Goal: Task Accomplishment & Management: Manage account settings

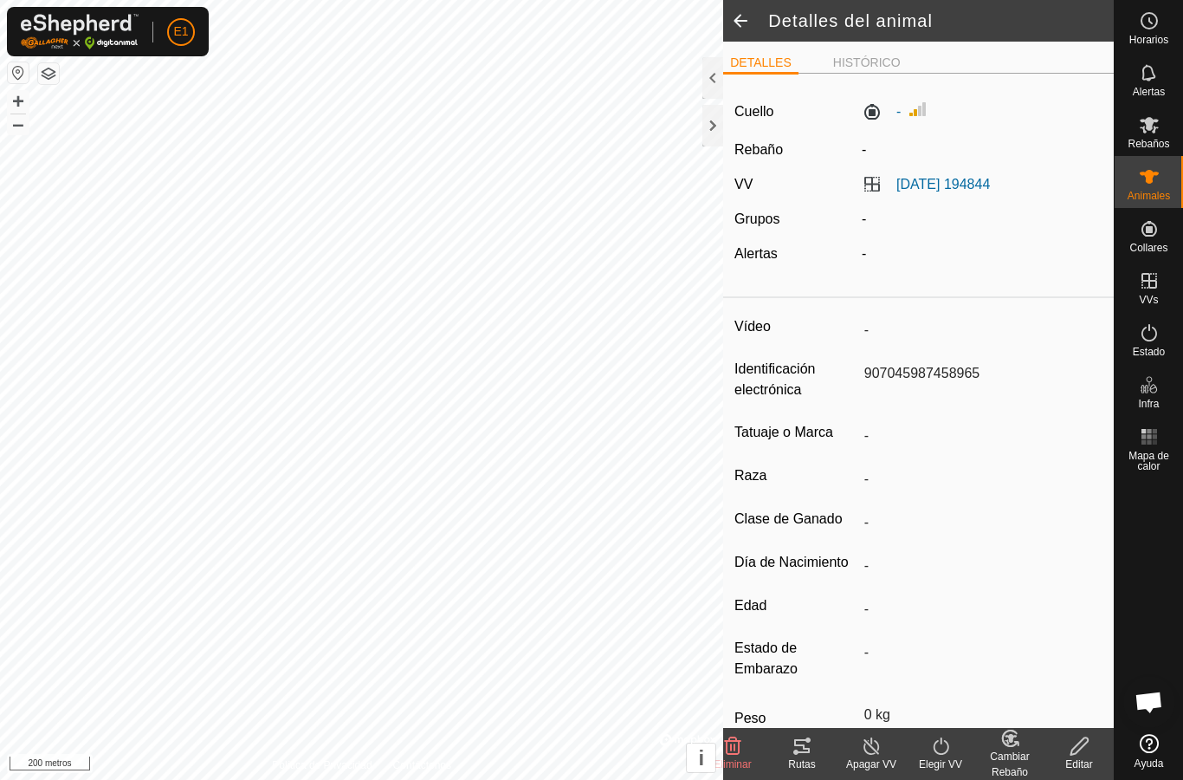
click at [810, 747] on icon at bounding box center [802, 746] width 21 height 21
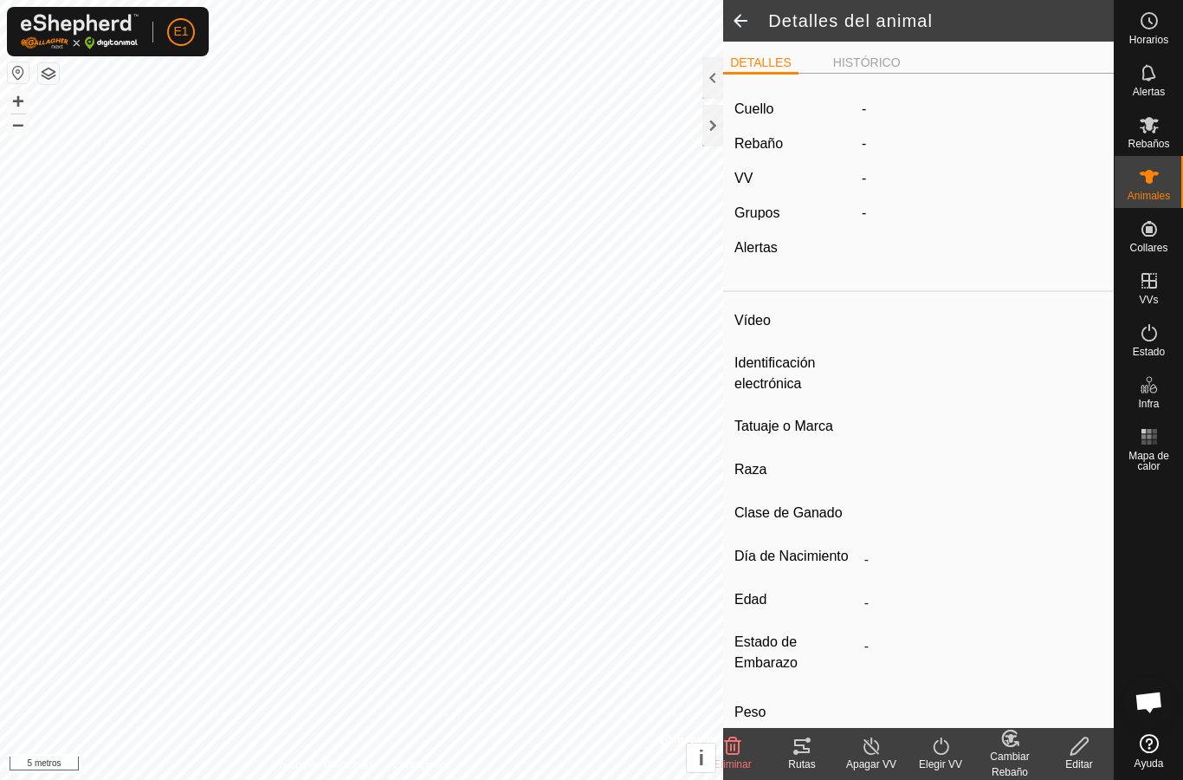
click at [710, 114] on div at bounding box center [713, 126] width 21 height 42
type input "-"
type input "907045987458965"
type input "-"
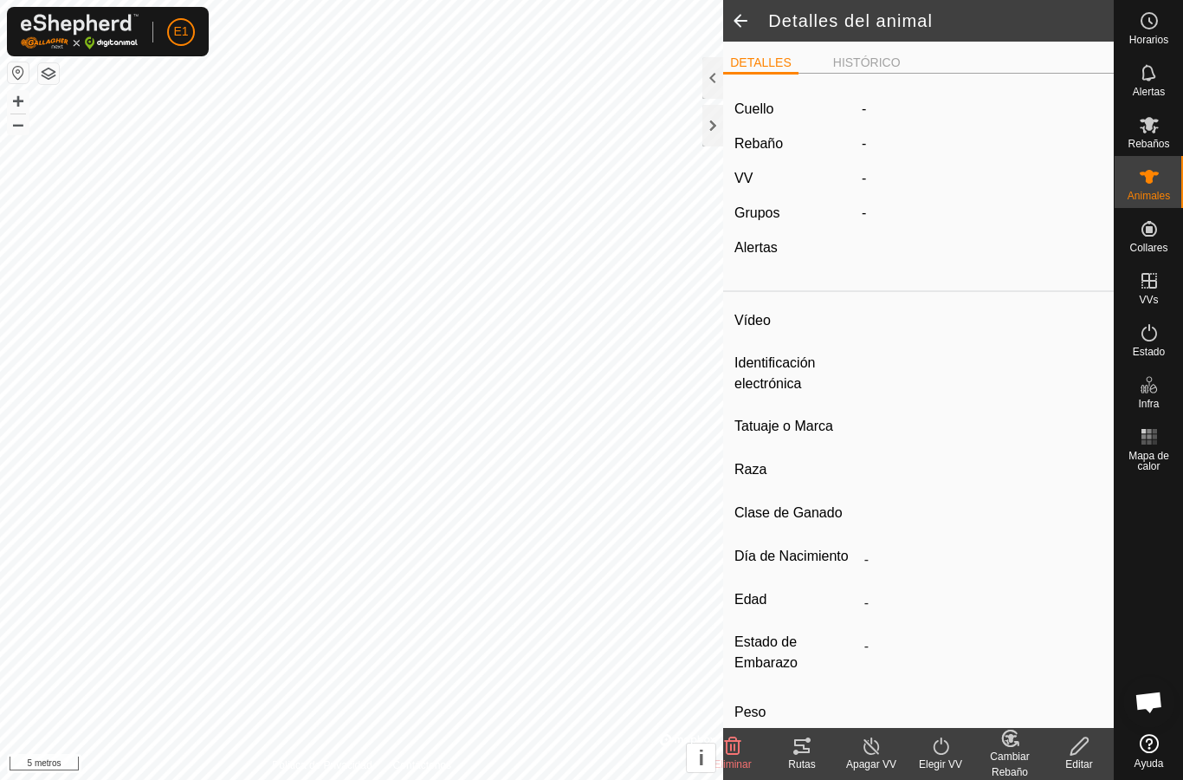
type input "-"
type input "0 kg"
type input "-"
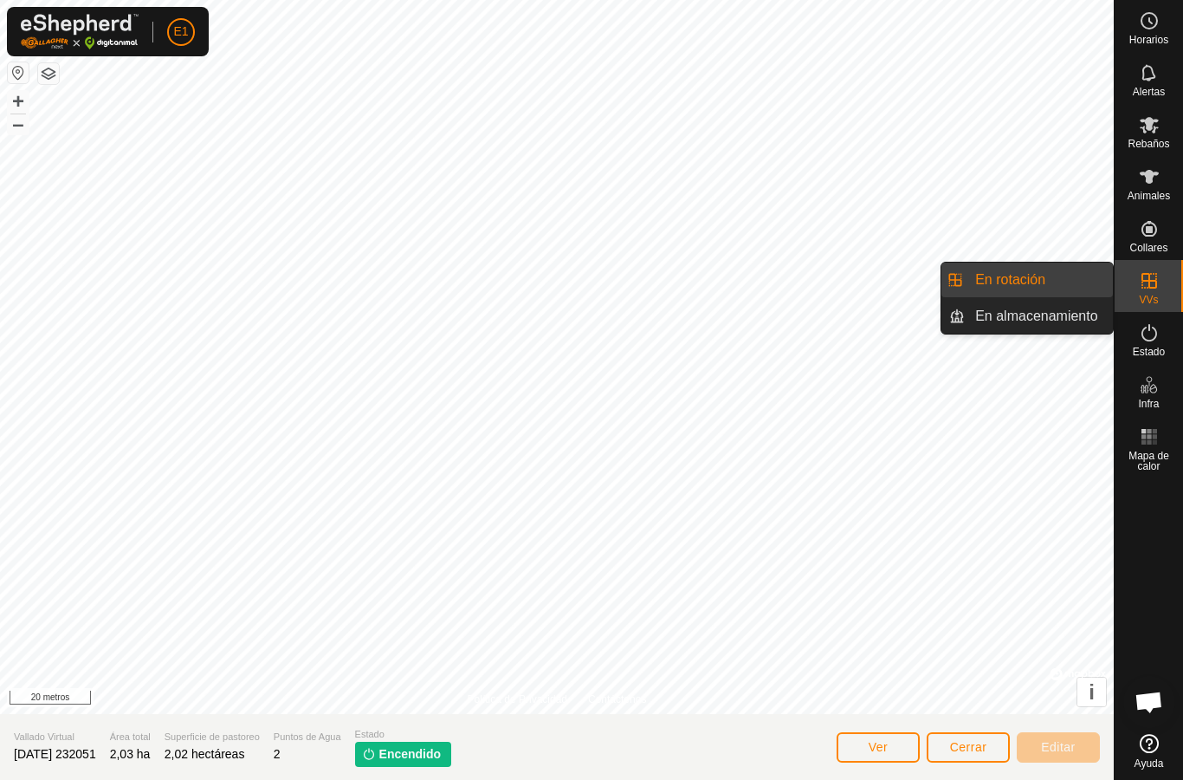
click at [1018, 280] on font "En rotación" at bounding box center [1011, 279] width 70 height 15
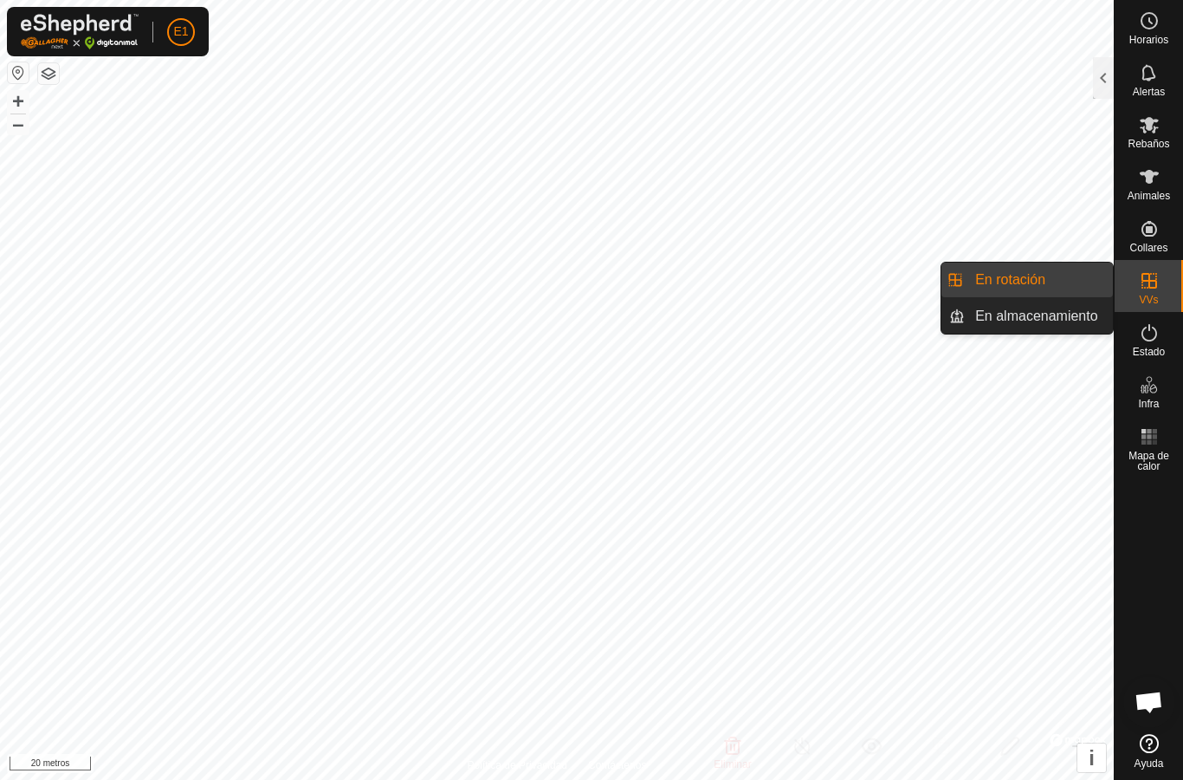
click at [1069, 273] on link "En rotación" at bounding box center [1039, 280] width 148 height 35
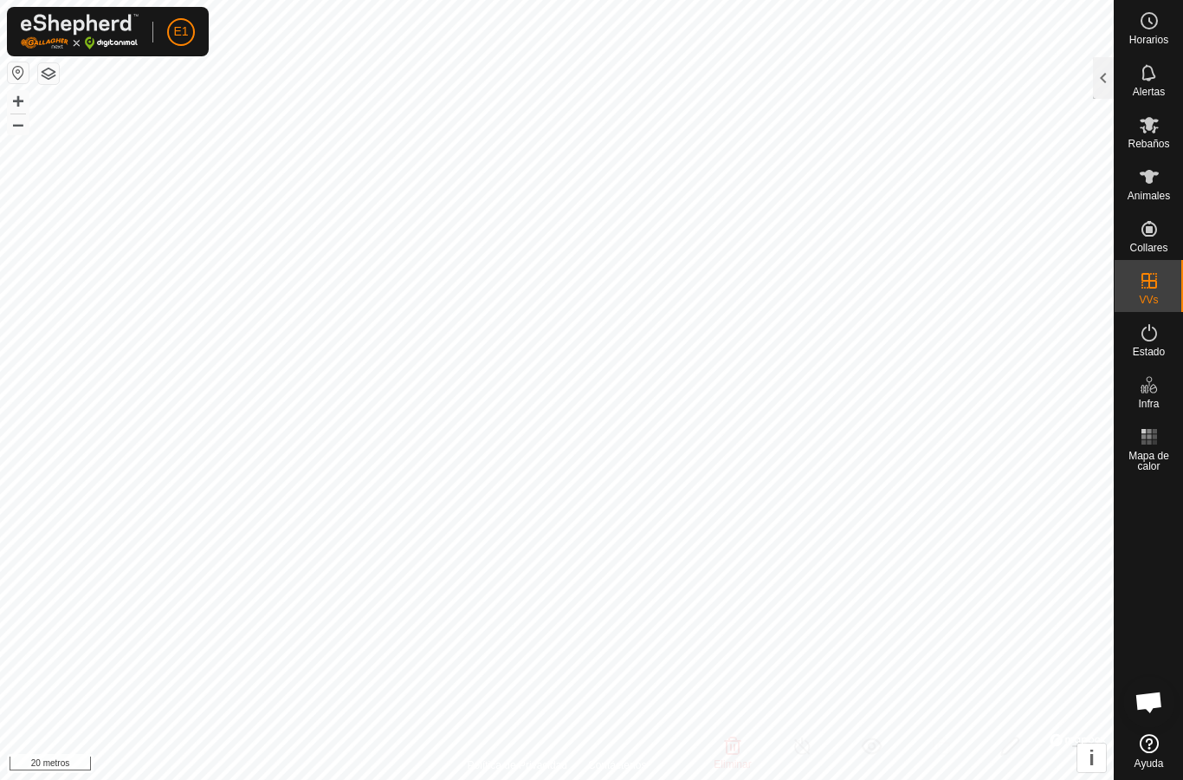
click at [1107, 85] on div at bounding box center [1103, 78] width 21 height 42
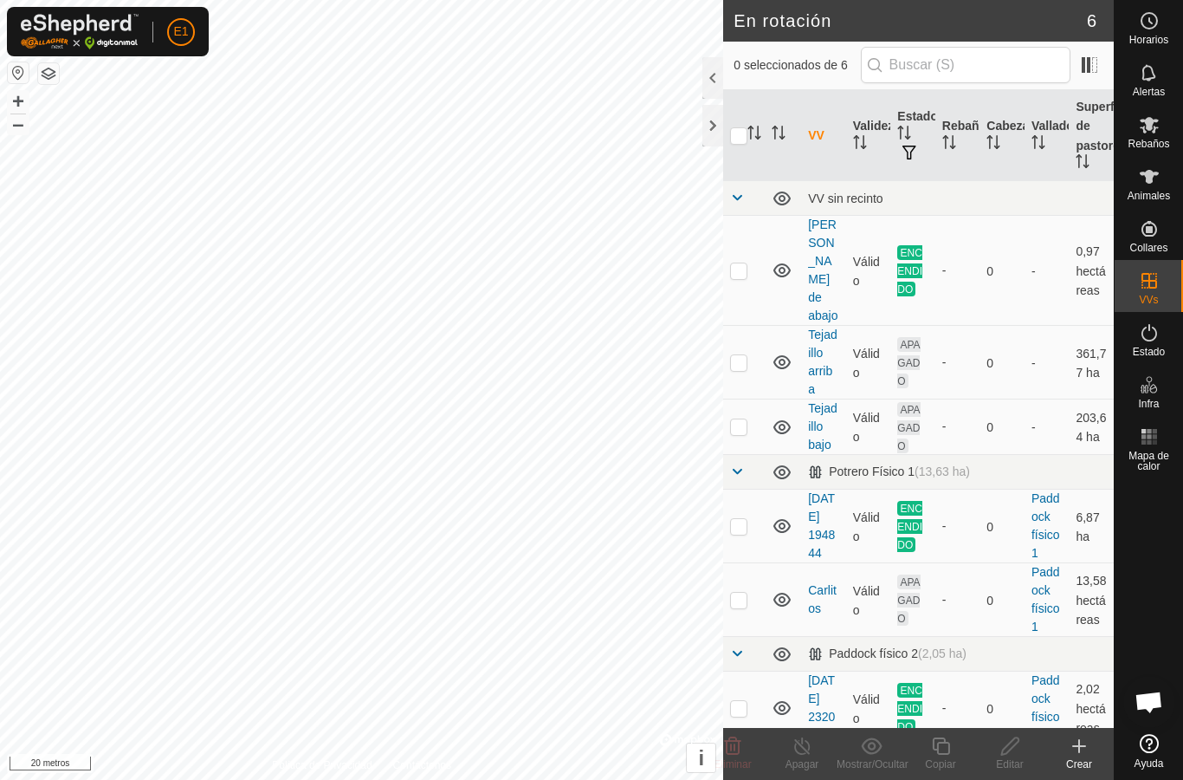
click at [718, 97] on div at bounding box center [713, 78] width 21 height 42
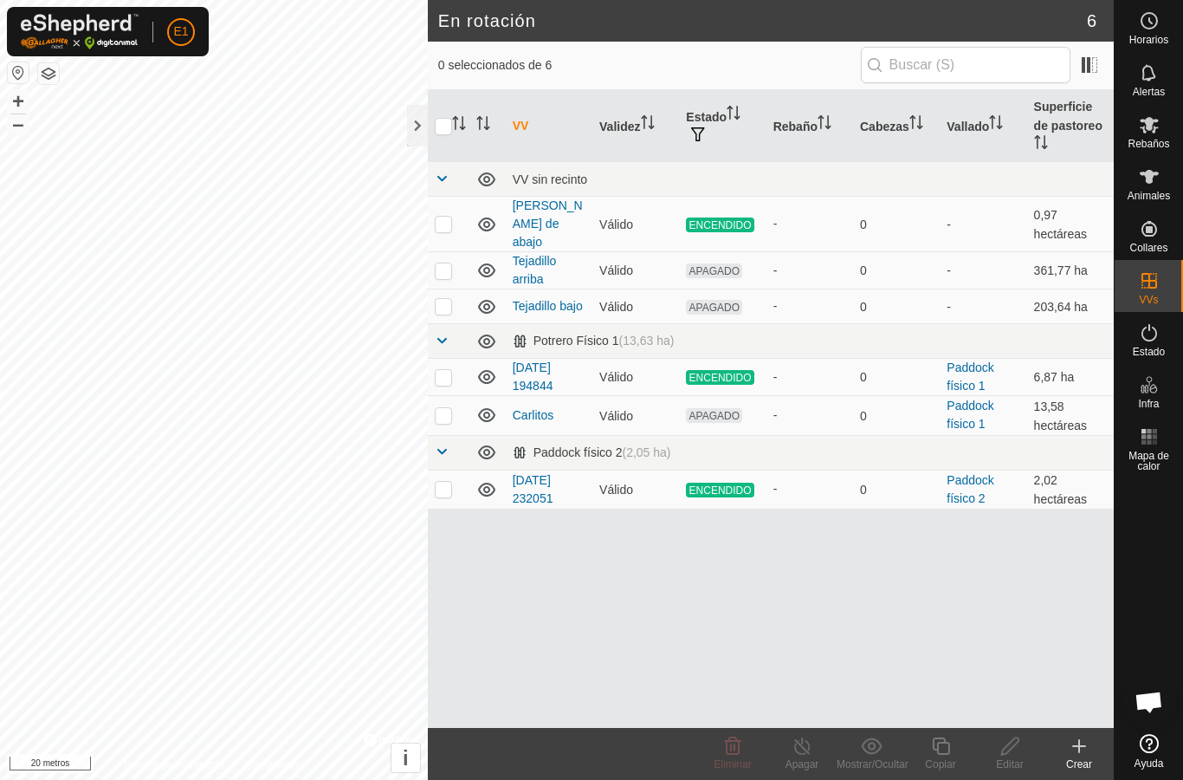
click at [412, 117] on div at bounding box center [417, 126] width 21 height 42
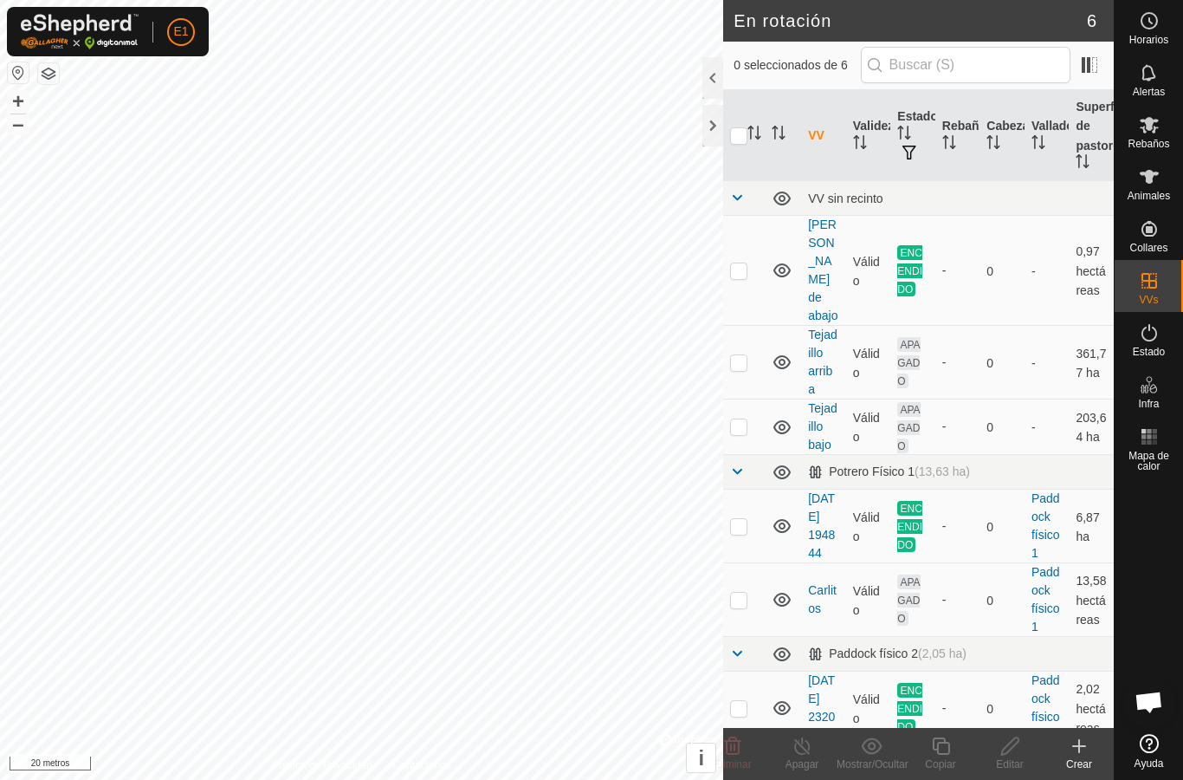
click at [716, 114] on div at bounding box center [713, 126] width 21 height 42
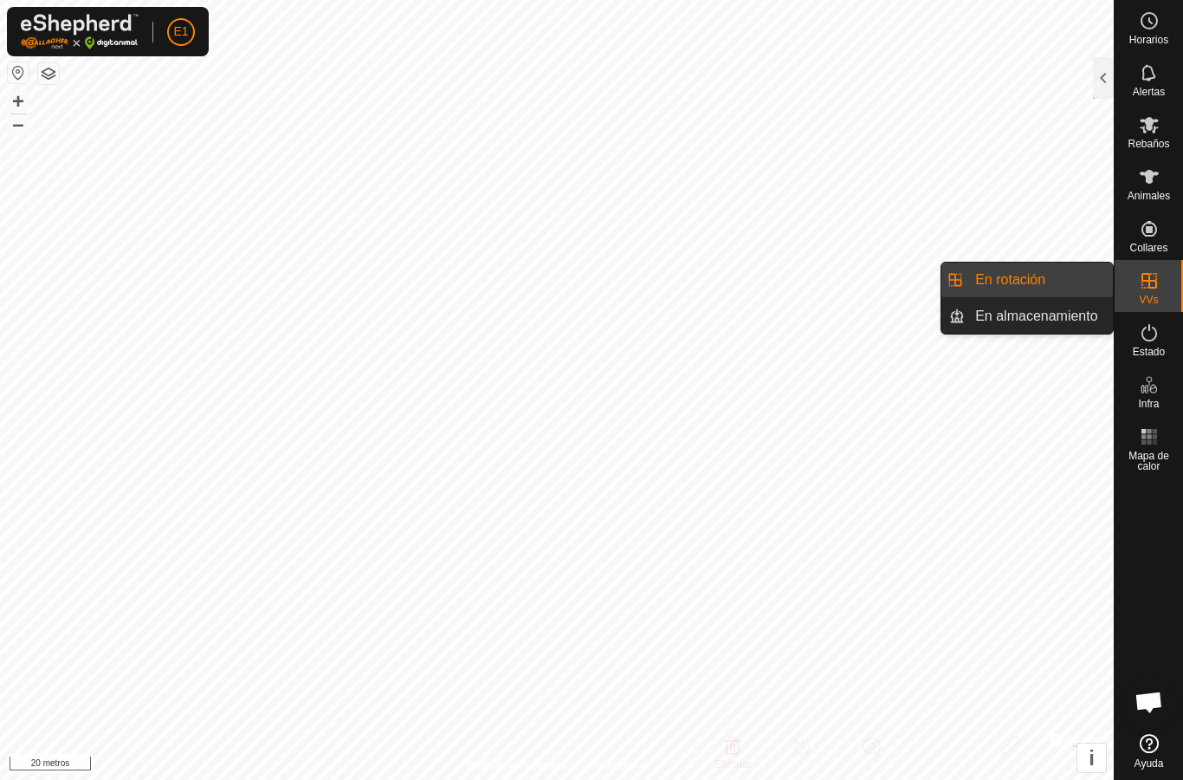
click at [1061, 275] on link "En rotación" at bounding box center [1039, 280] width 148 height 35
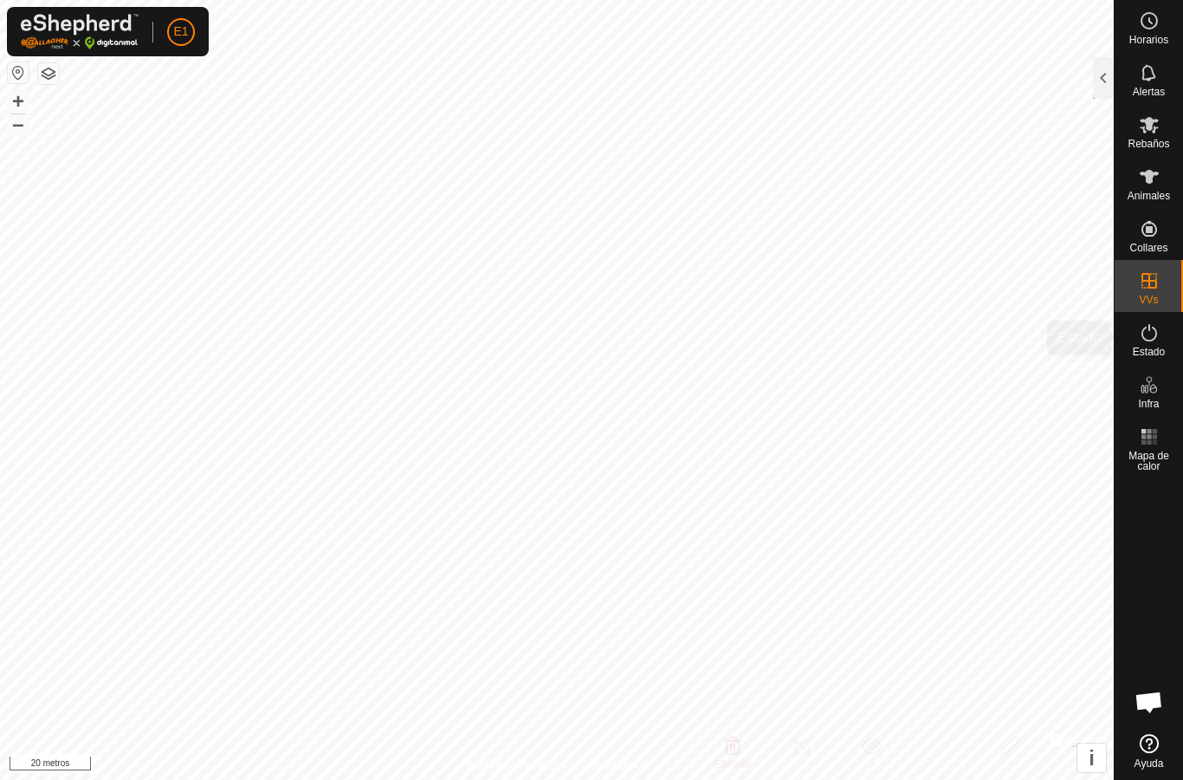
click at [1129, 346] on div "Estado" at bounding box center [1149, 338] width 68 height 52
click at [1112, 73] on div at bounding box center [1103, 78] width 21 height 42
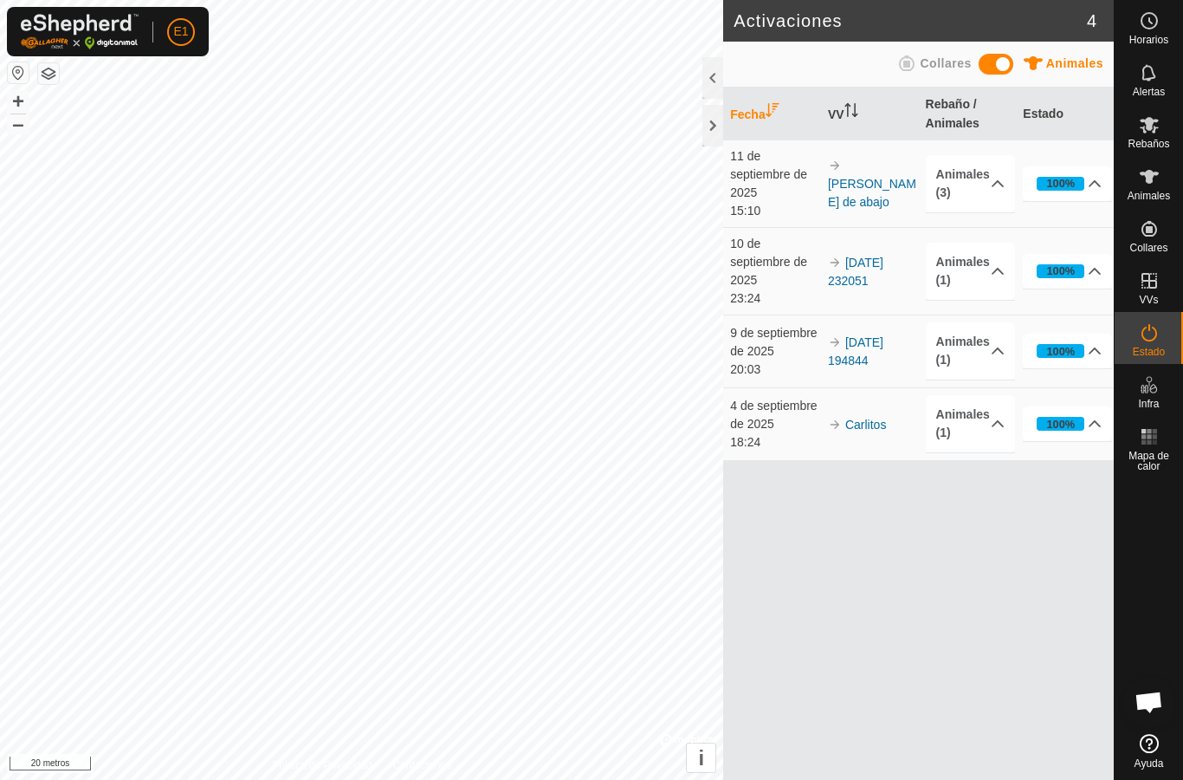
click at [890, 177] on font "[PERSON_NAME] de abajo" at bounding box center [872, 193] width 88 height 32
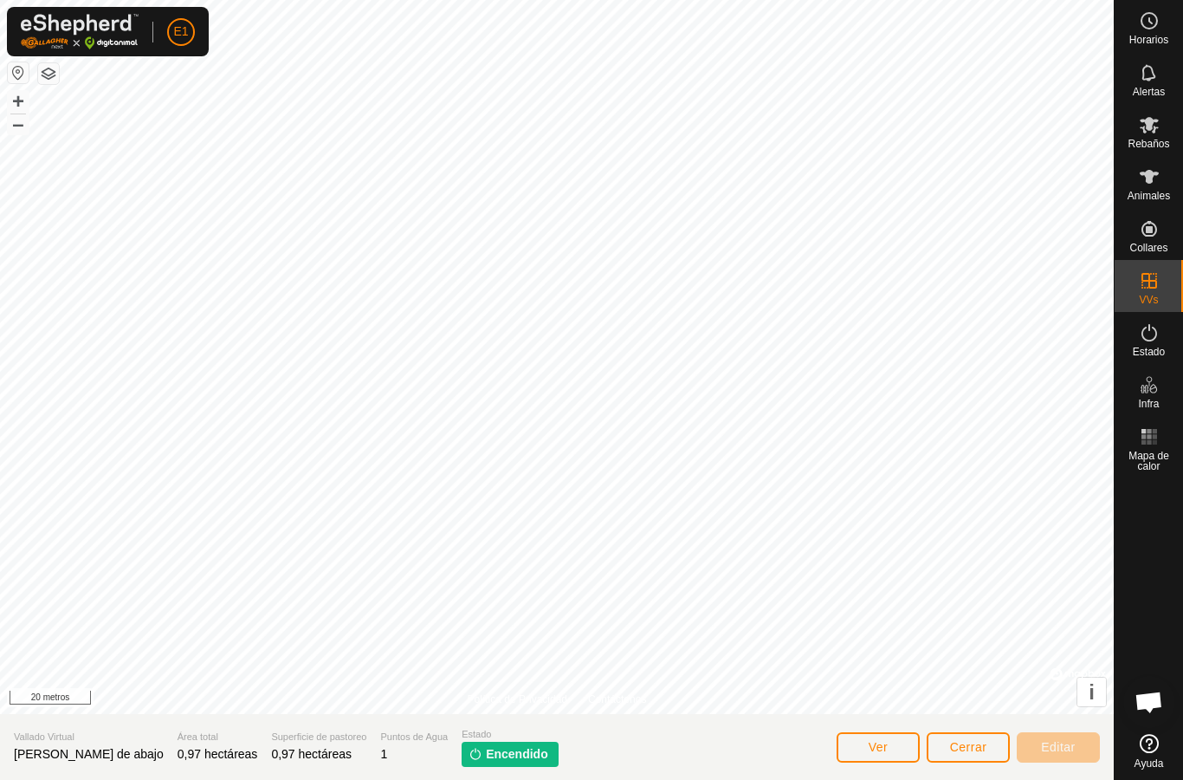
click at [908, 742] on button "Ver" at bounding box center [878, 747] width 83 height 30
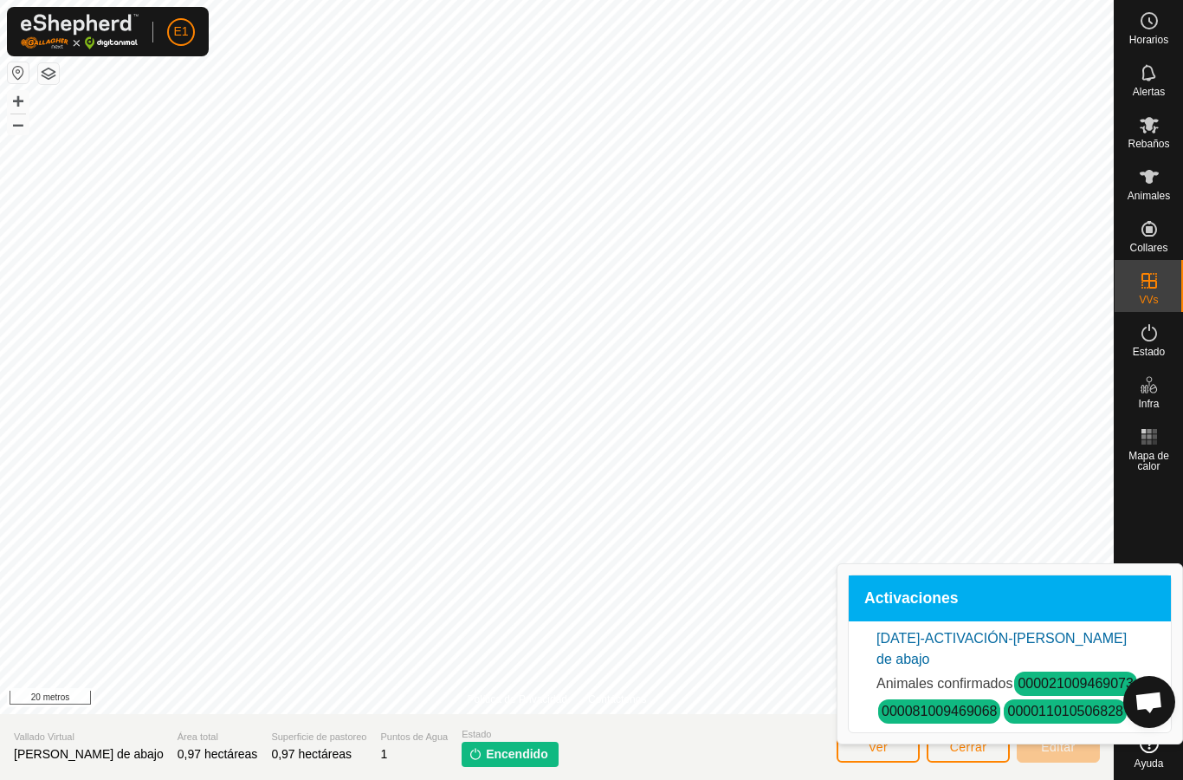
click at [909, 742] on button "Ver" at bounding box center [878, 747] width 83 height 30
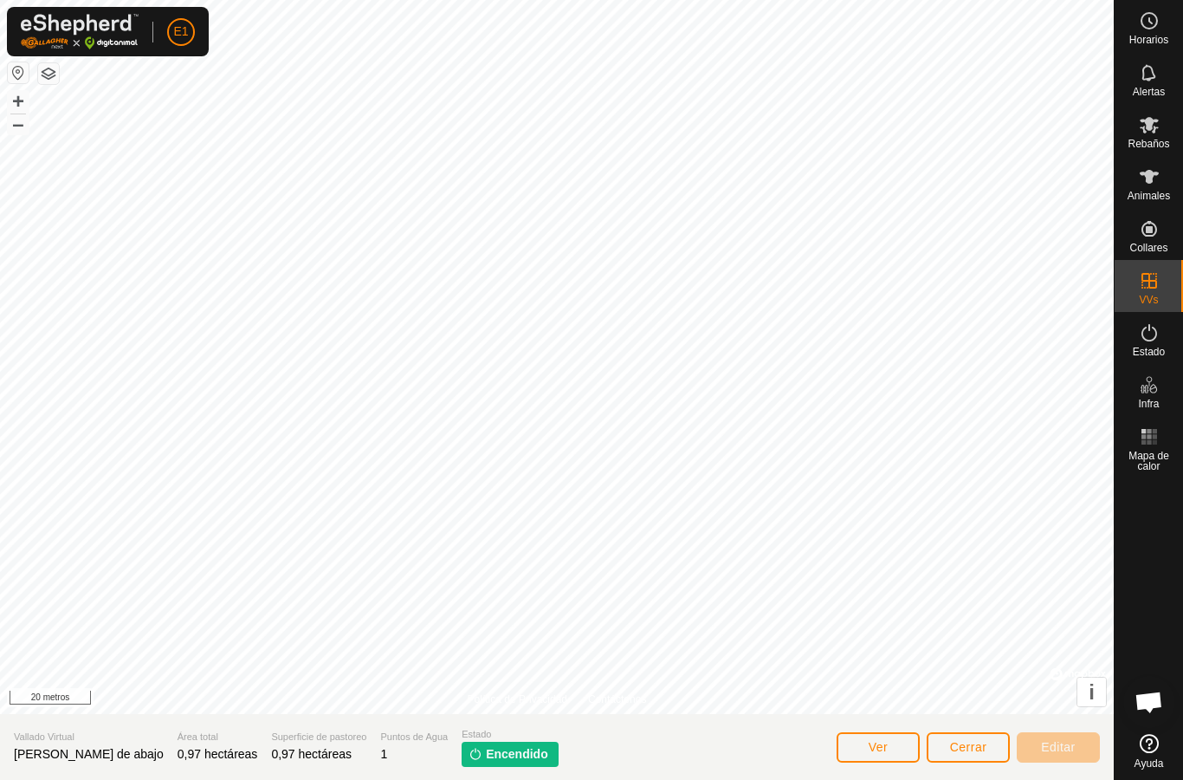
click at [891, 744] on button "Ver" at bounding box center [878, 747] width 83 height 30
click at [982, 736] on button "Cerrar" at bounding box center [968, 747] width 83 height 30
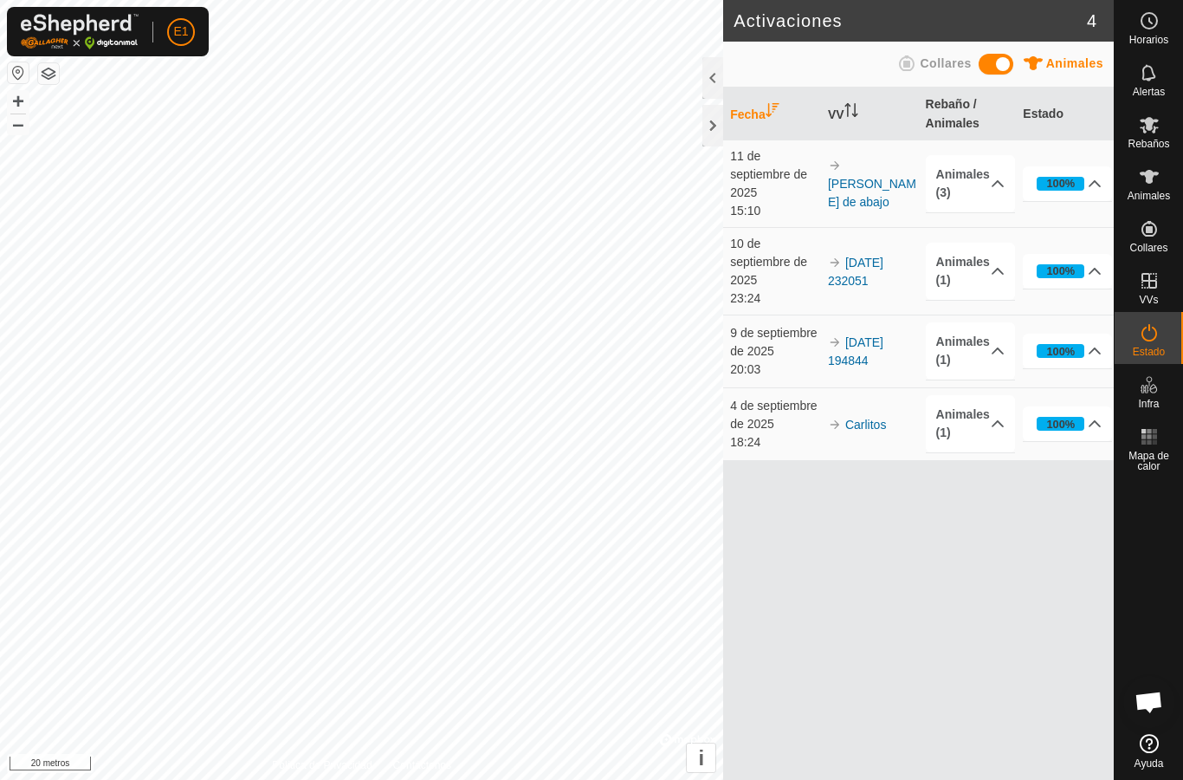
click at [872, 177] on font "[PERSON_NAME] de abajo" at bounding box center [872, 193] width 88 height 32
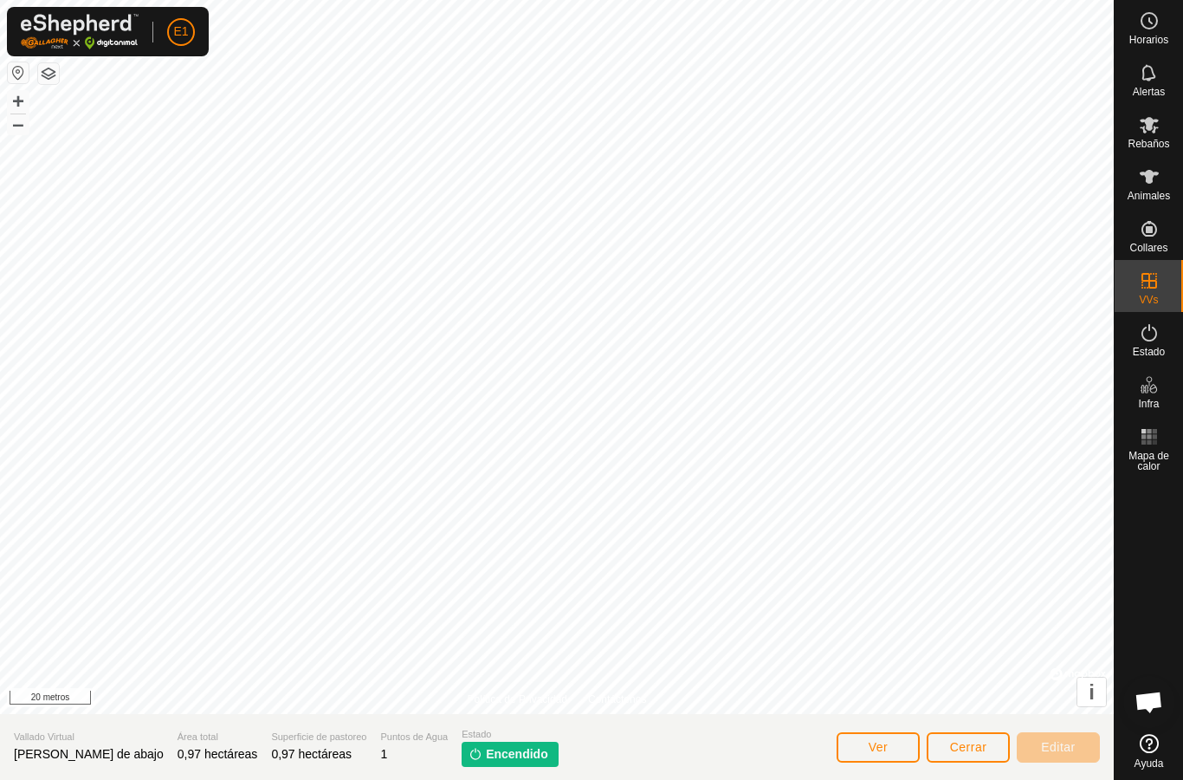
click at [1087, 688] on button "i" at bounding box center [1092, 692] width 29 height 29
click at [486, 755] on font "Encendido" at bounding box center [517, 754] width 62 height 14
click at [486, 749] on font "Encendido" at bounding box center [517, 754] width 62 height 14
click at [462, 742] on p-tag "Encendido" at bounding box center [510, 754] width 97 height 25
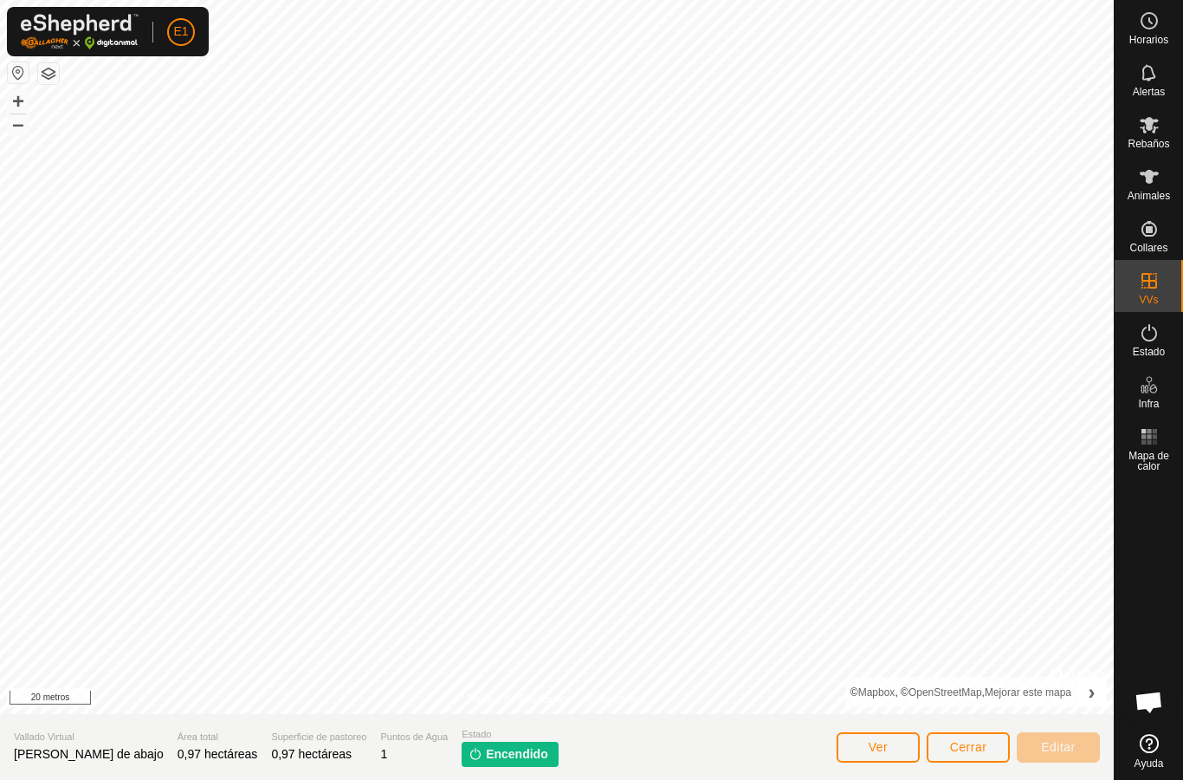
click at [462, 742] on p-tag "Encendido" at bounding box center [510, 754] width 97 height 25
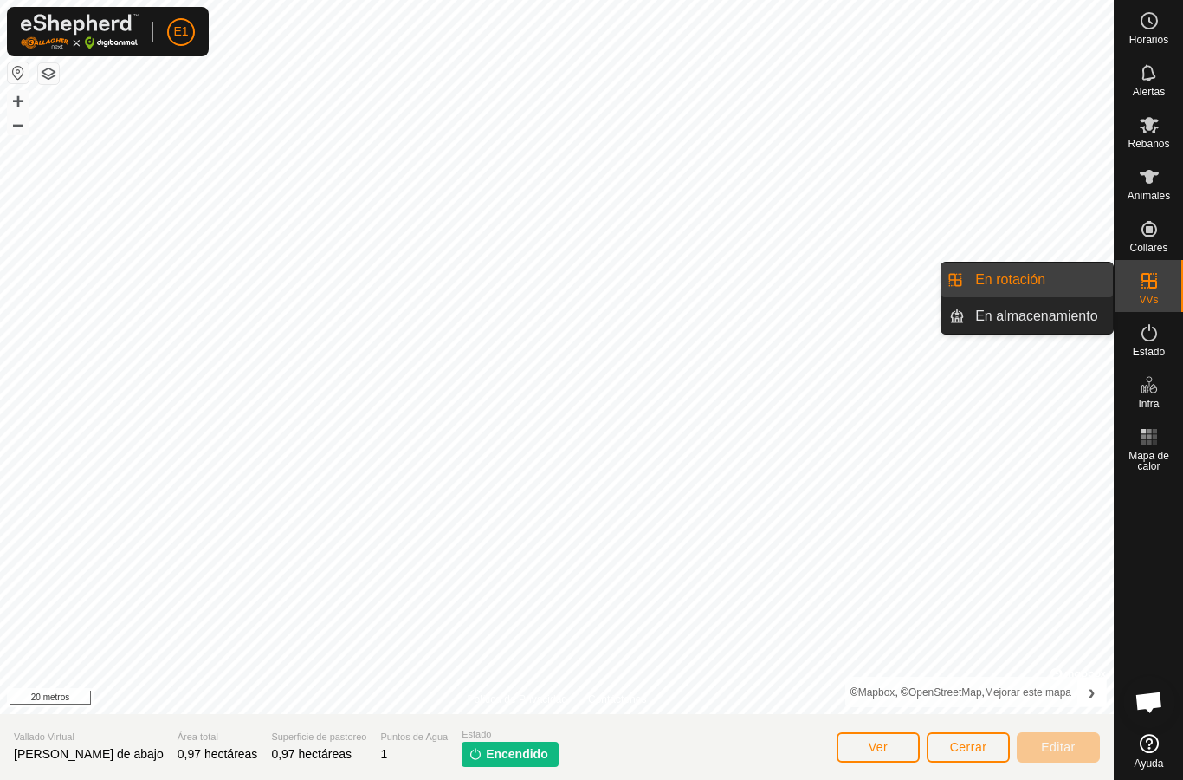
click at [1056, 279] on link "En rotación" at bounding box center [1039, 280] width 148 height 35
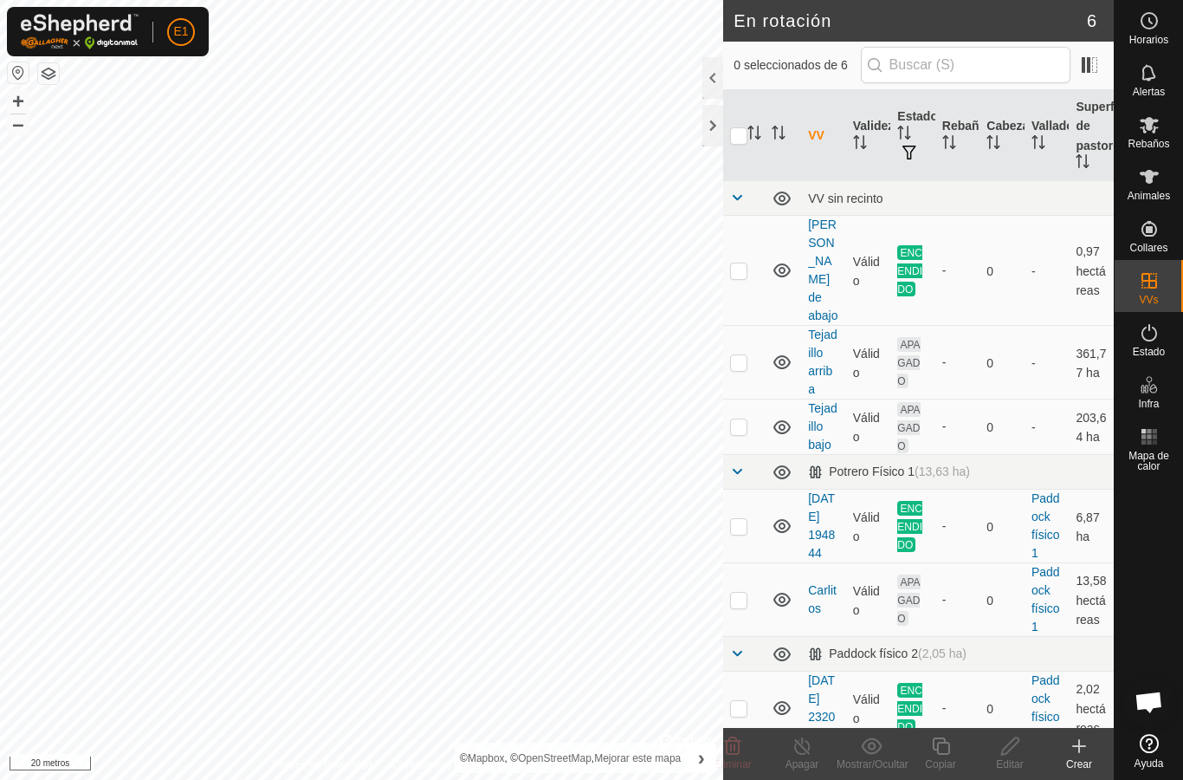
click at [918, 247] on font "ENCENDIDO" at bounding box center [910, 271] width 25 height 49
click at [809, 247] on font "[PERSON_NAME] de abajo" at bounding box center [822, 269] width 29 height 105
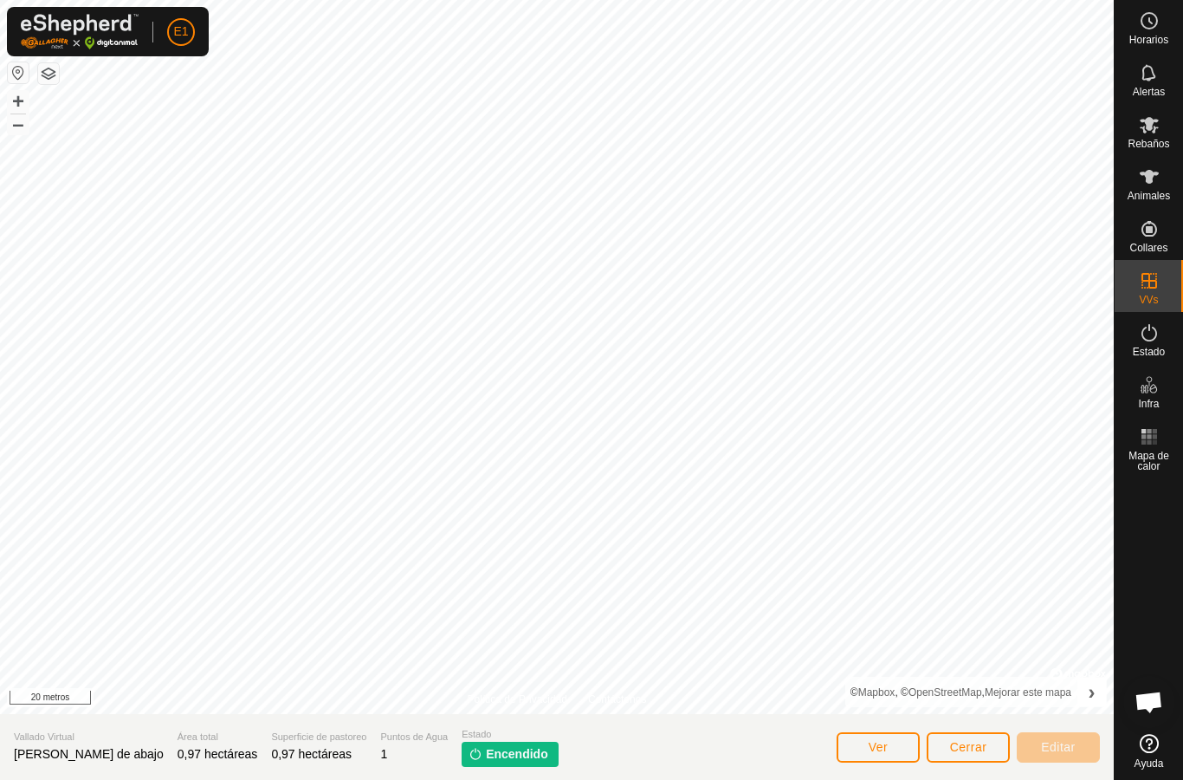
click at [476, 743] on p-tag "Encendido" at bounding box center [510, 754] width 97 height 25
click at [465, 734] on span "Estado" at bounding box center [510, 734] width 97 height 15
click at [989, 742] on button "Cerrar" at bounding box center [968, 747] width 83 height 30
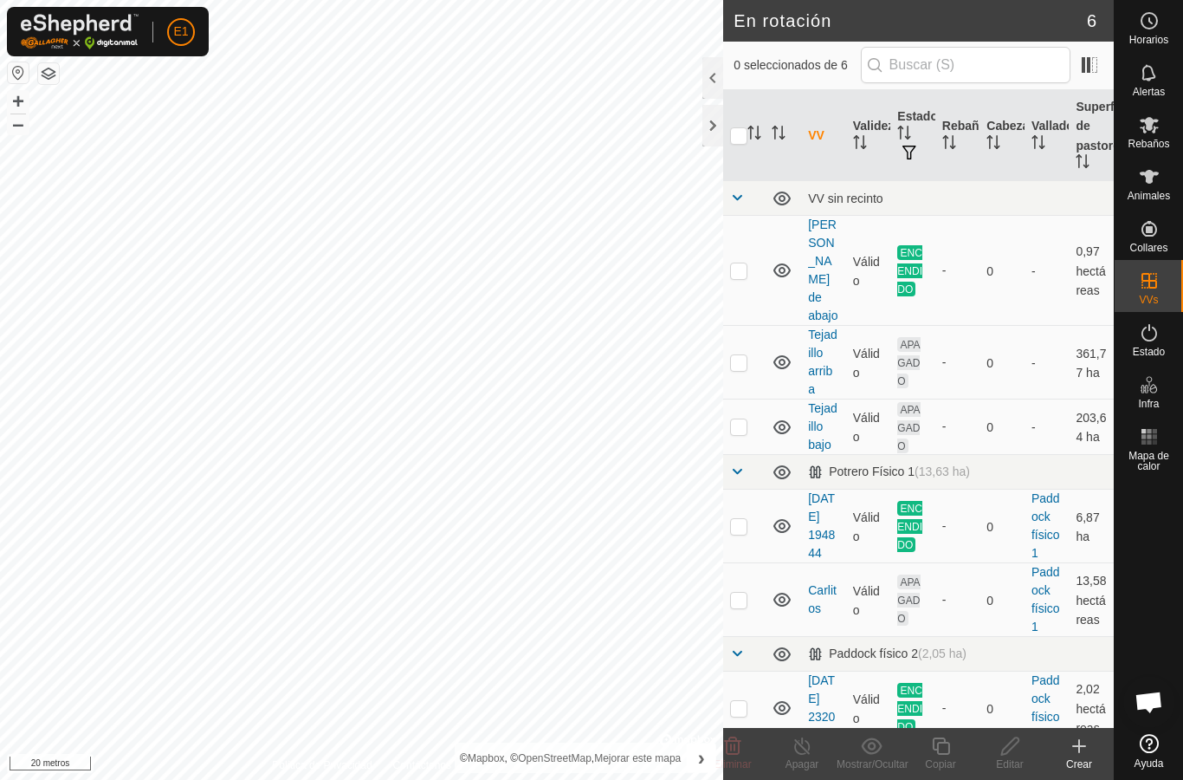
click at [829, 235] on font "[PERSON_NAME] de abajo" at bounding box center [822, 269] width 29 height 105
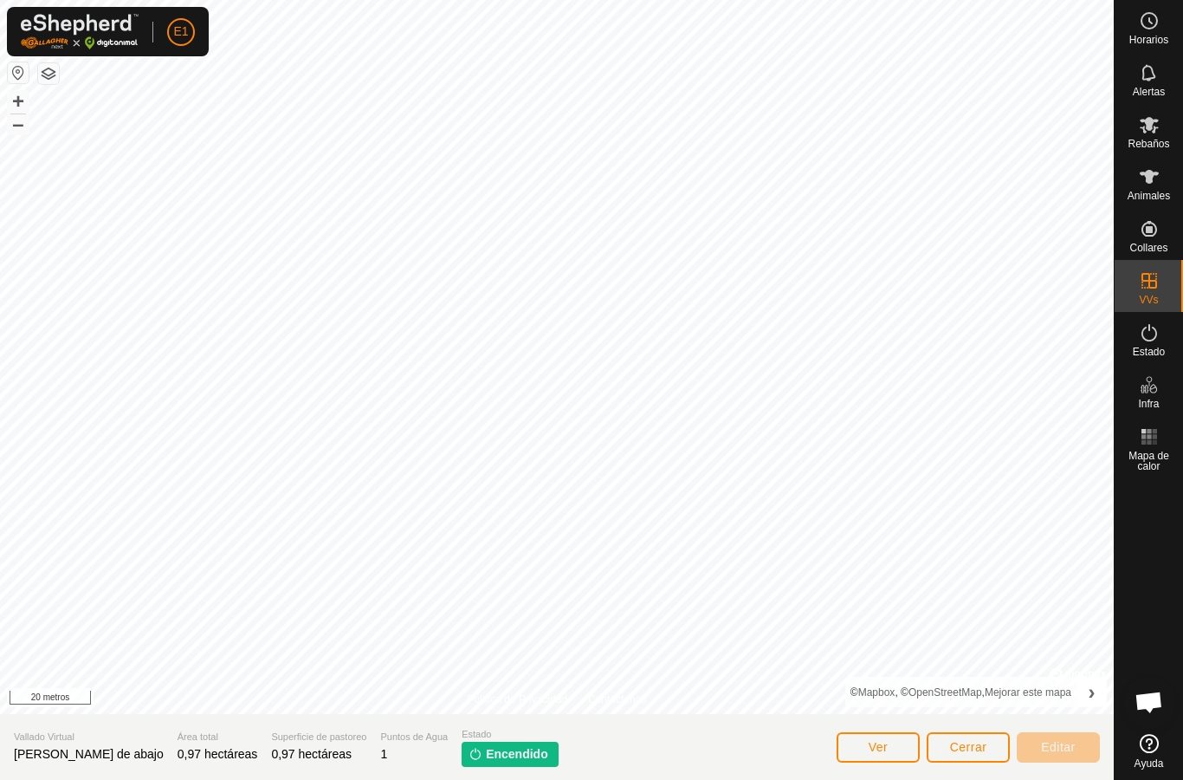
click at [986, 740] on font "Cerrar" at bounding box center [968, 747] width 37 height 14
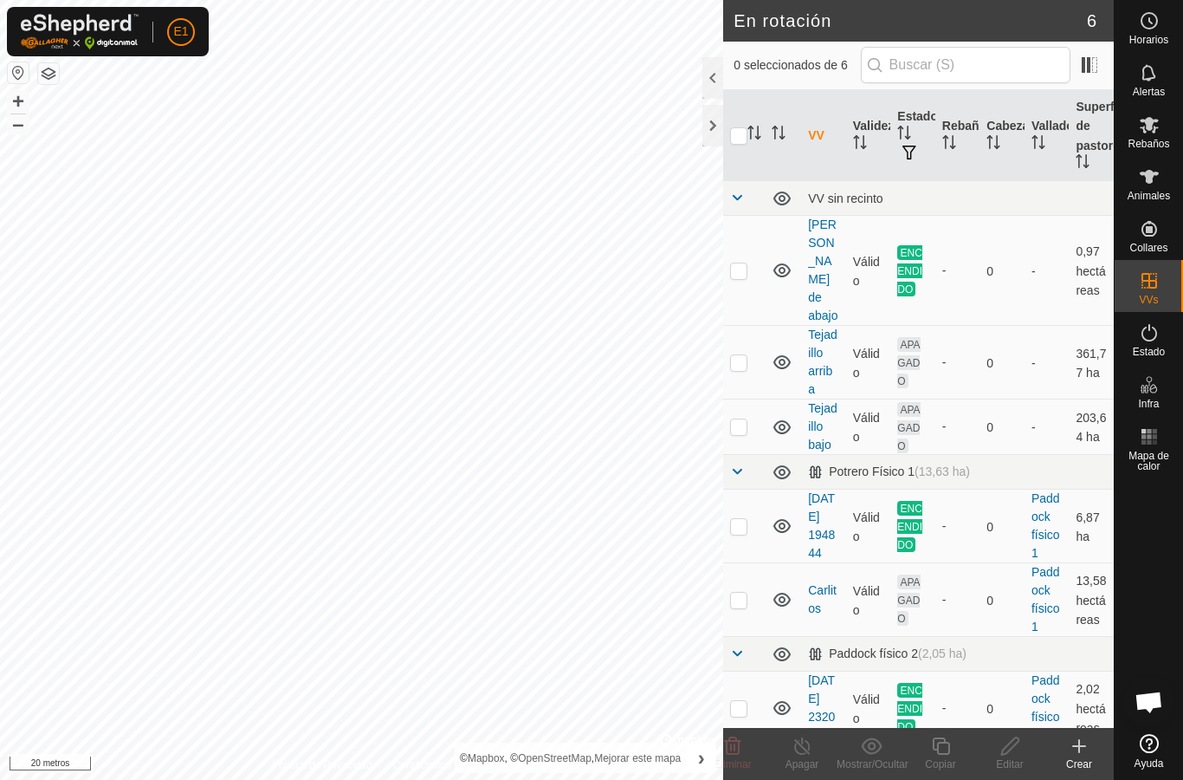
click at [741, 263] on p-checkbox at bounding box center [738, 270] width 17 height 14
checkbox input "true"
click at [801, 751] on icon at bounding box center [803, 746] width 22 height 21
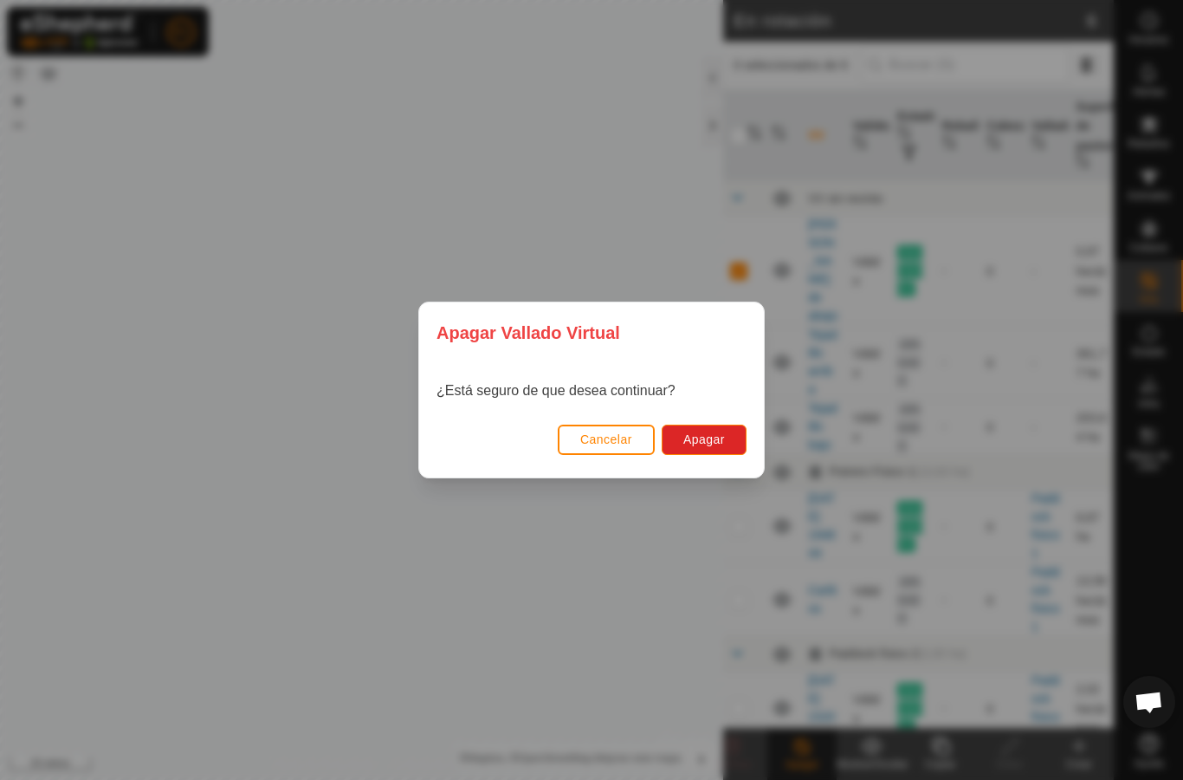
click at [716, 432] on font "Apagar" at bounding box center [705, 439] width 42 height 14
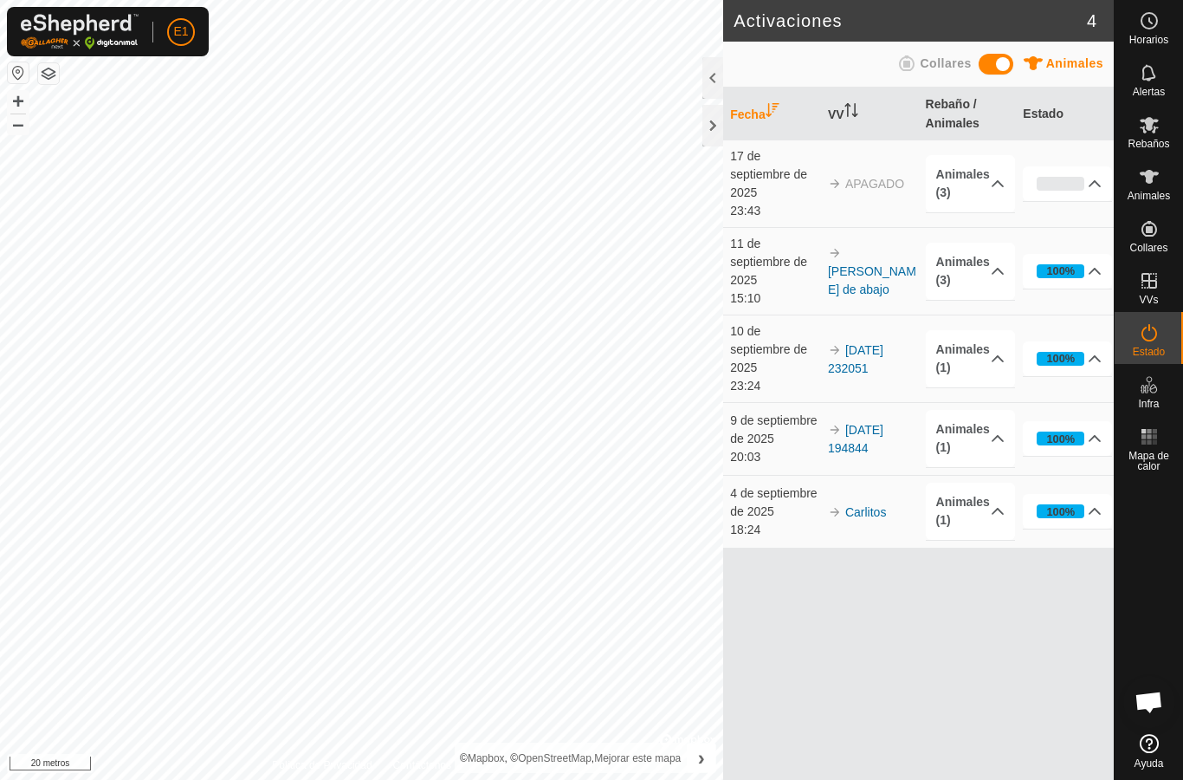
click at [779, 174] on font "17 de septiembre de 2025" at bounding box center [768, 174] width 77 height 50
click at [1165, 338] on div "Estado" at bounding box center [1149, 338] width 68 height 52
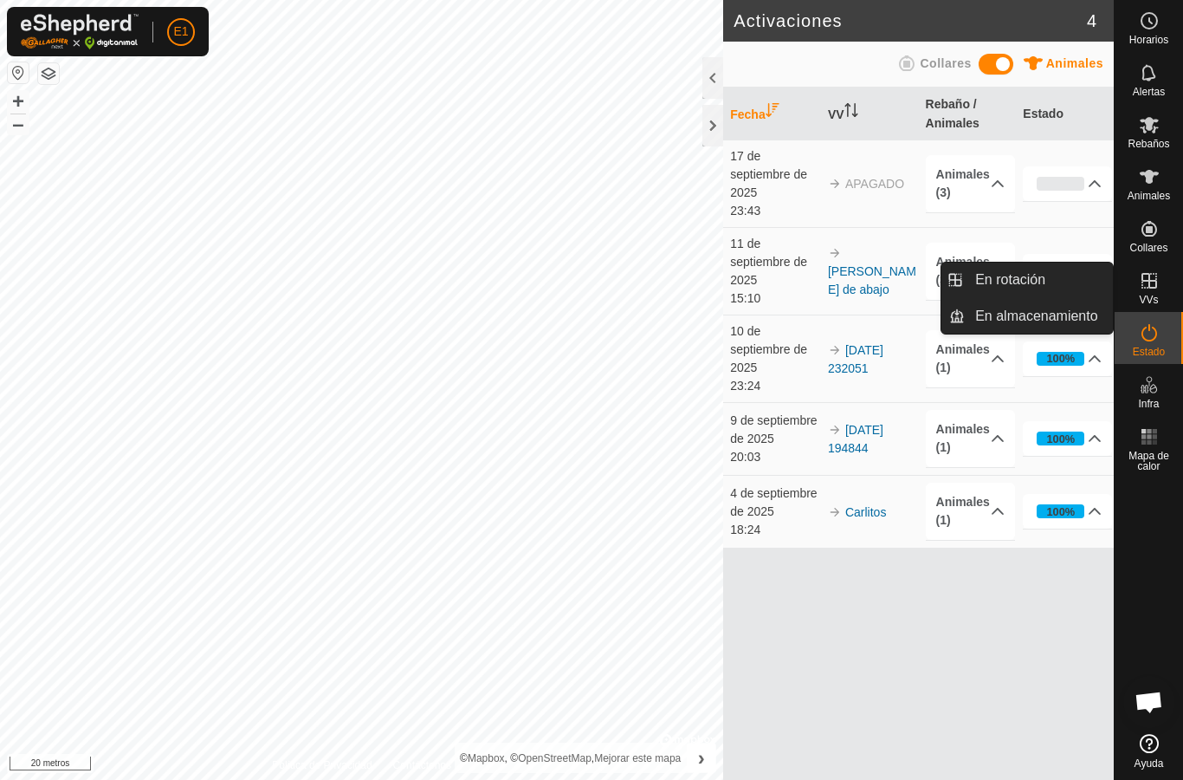
click at [1044, 295] on link "En rotación" at bounding box center [1039, 280] width 148 height 35
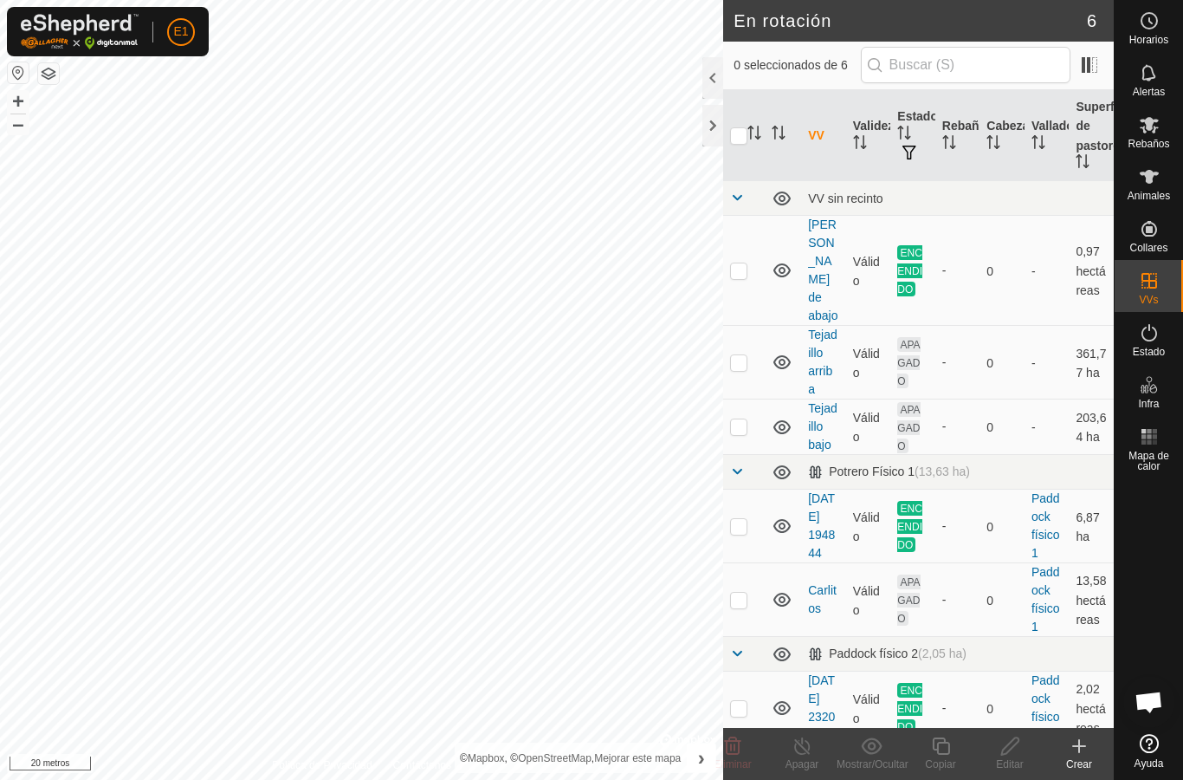
click at [833, 231] on font "[PERSON_NAME] de abajo" at bounding box center [822, 269] width 29 height 105
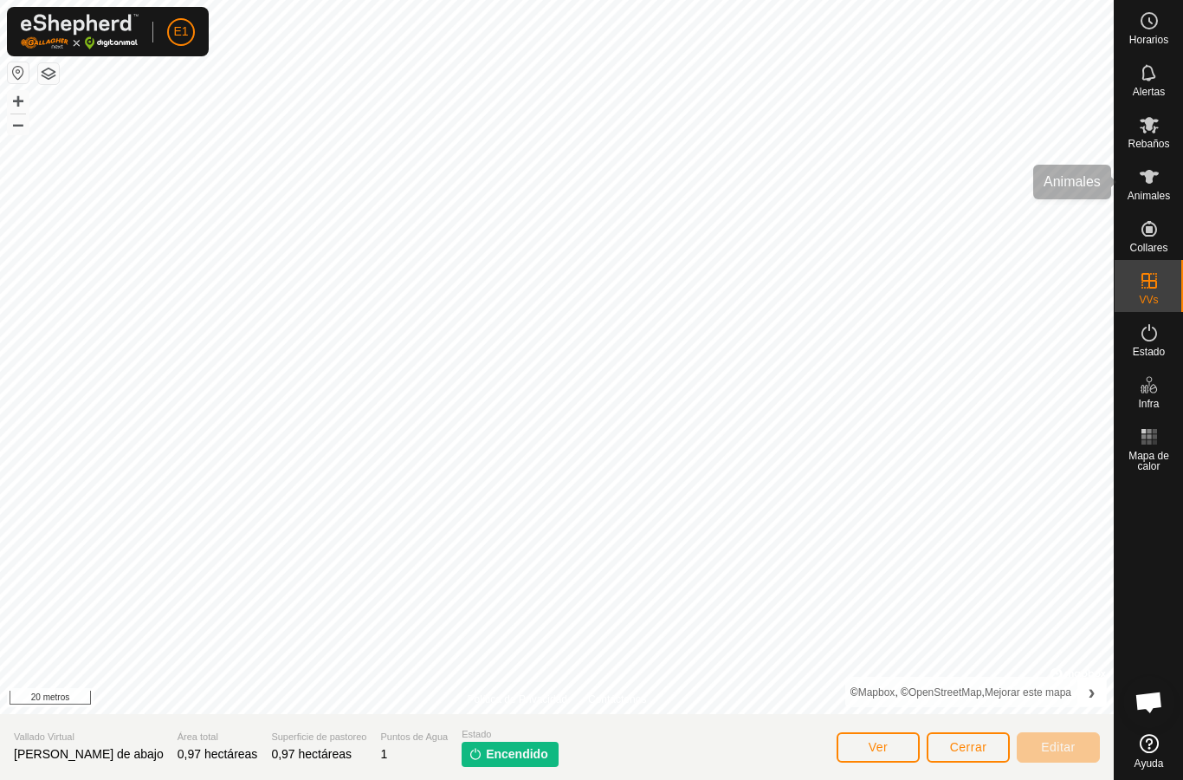
click at [1156, 185] on icon at bounding box center [1149, 176] width 21 height 21
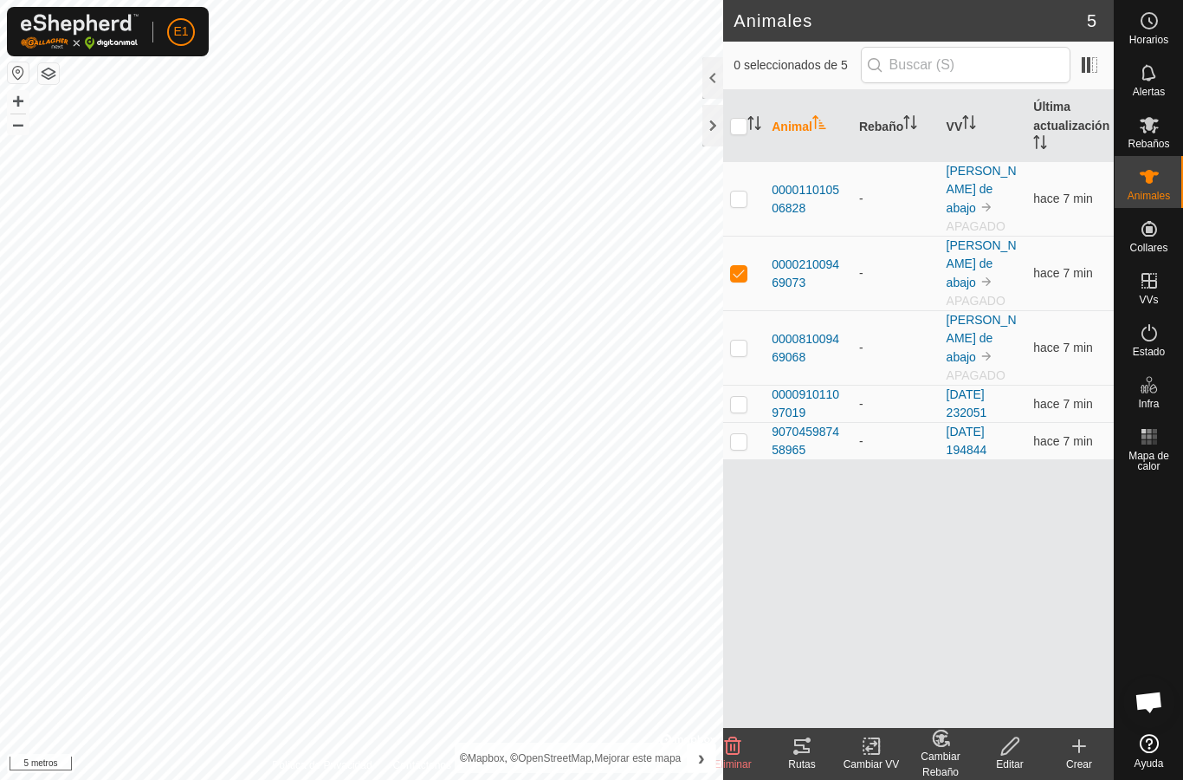
click at [807, 764] on font "Rutas" at bounding box center [801, 764] width 27 height 12
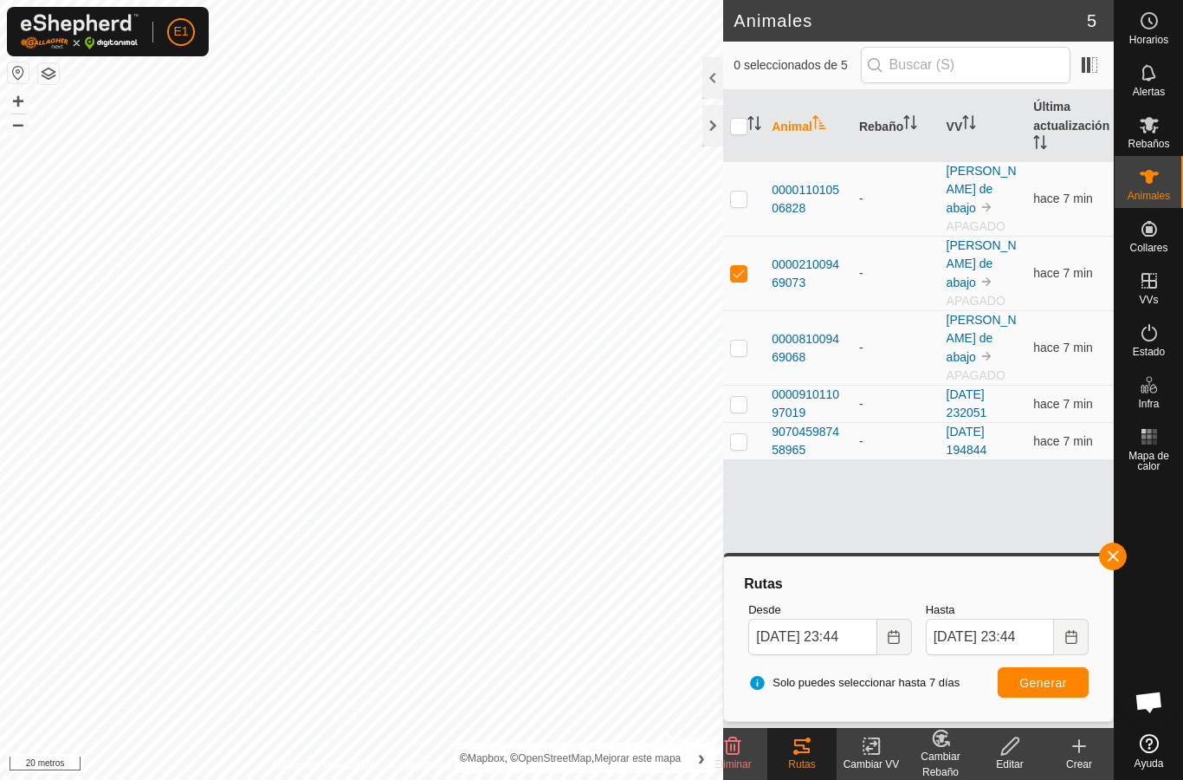
click at [740, 266] on p-checkbox at bounding box center [738, 273] width 17 height 14
checkbox input "false"
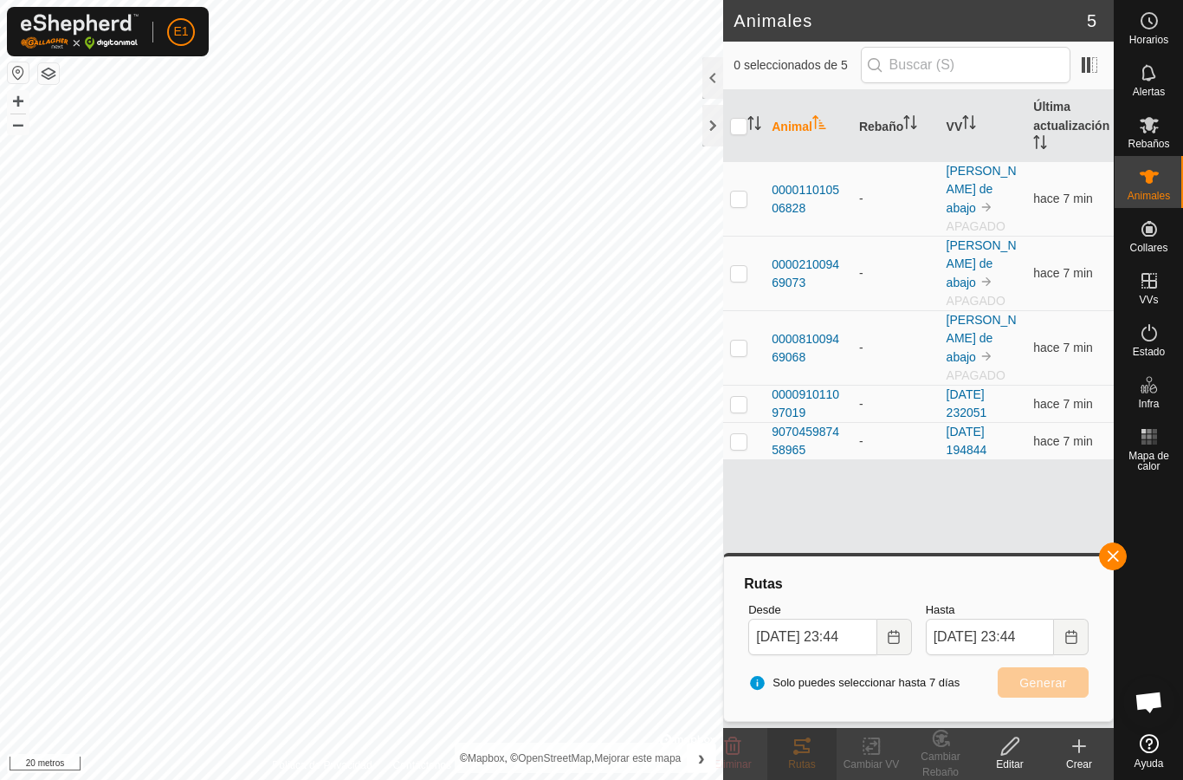
click at [736, 340] on p-checkbox at bounding box center [738, 347] width 17 height 14
checkbox input "true"
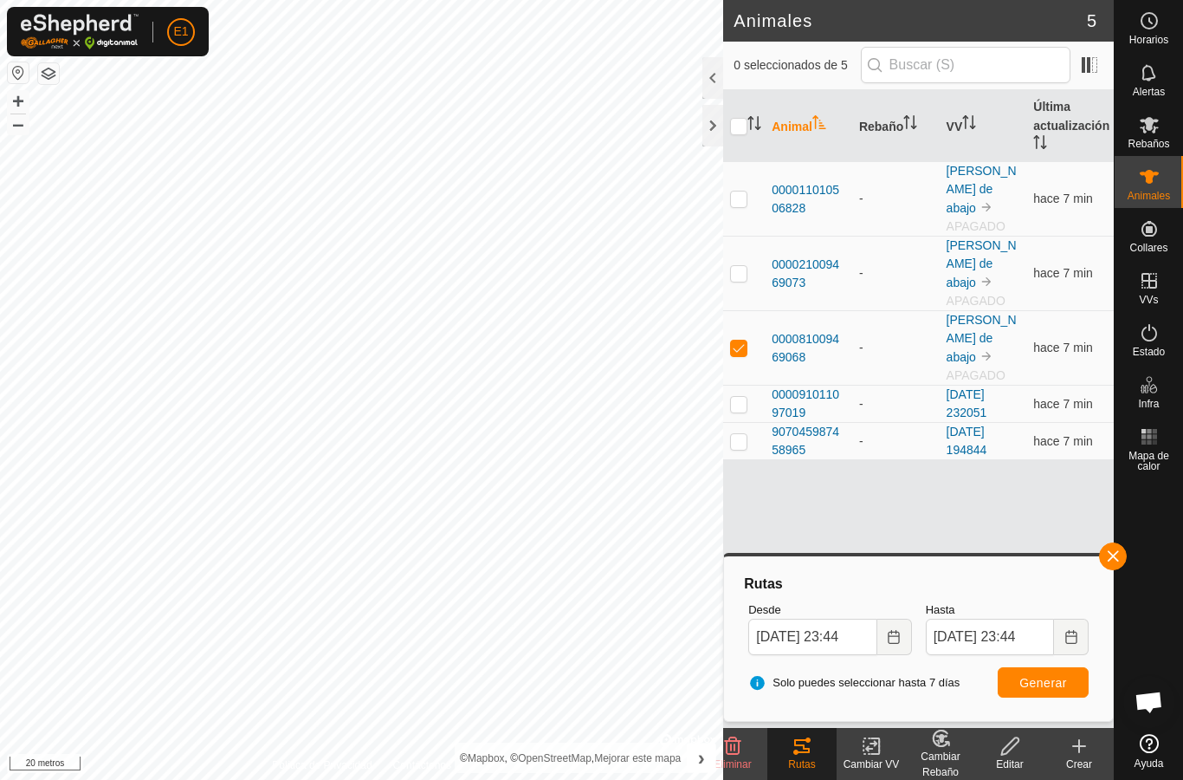
click at [795, 332] on font "000081009469068" at bounding box center [806, 348] width 68 height 32
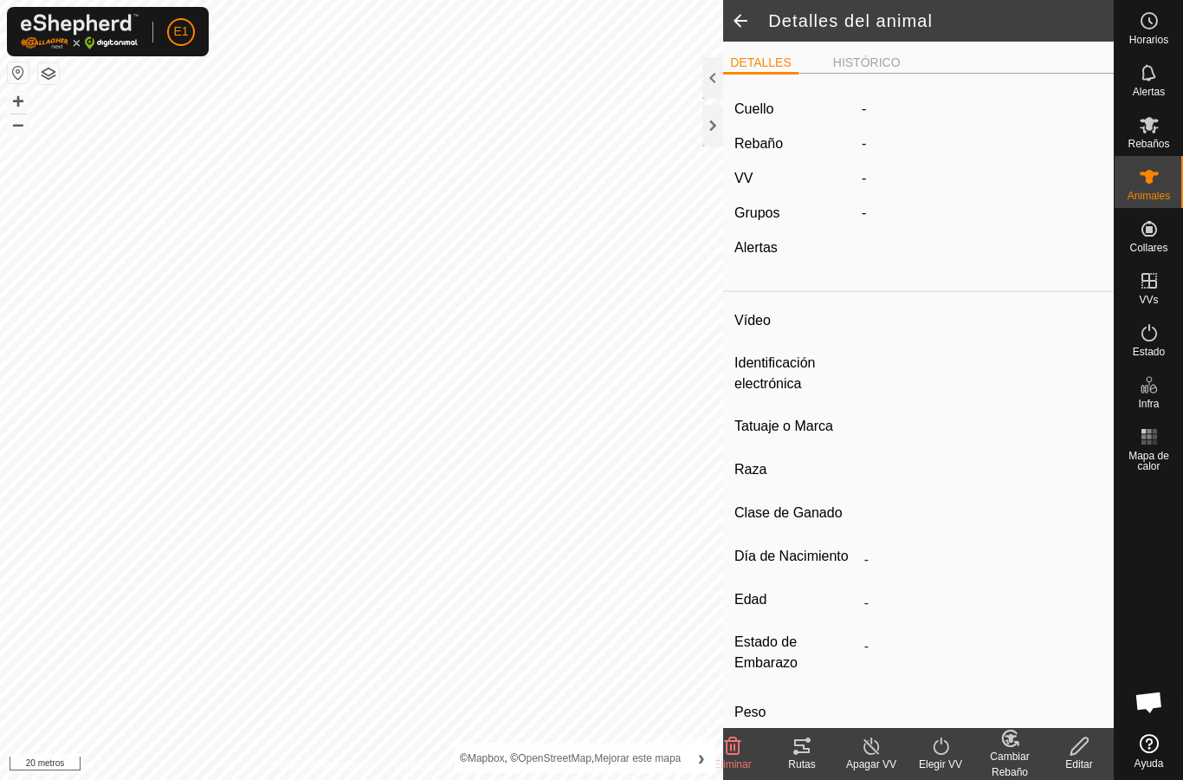
type input "-"
type input "000081009469068"
type input "-"
type input "Cruzada"
type input "-"
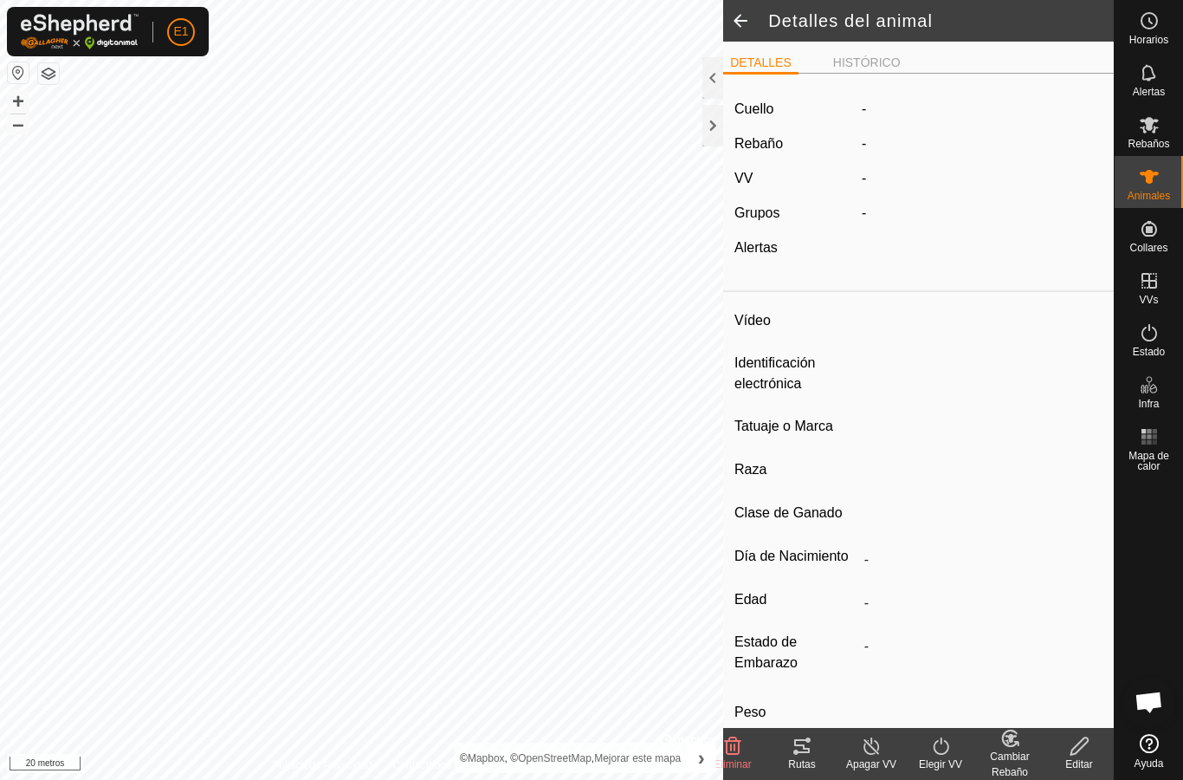
type input "Vacía"
type input "0 kg"
type input "-"
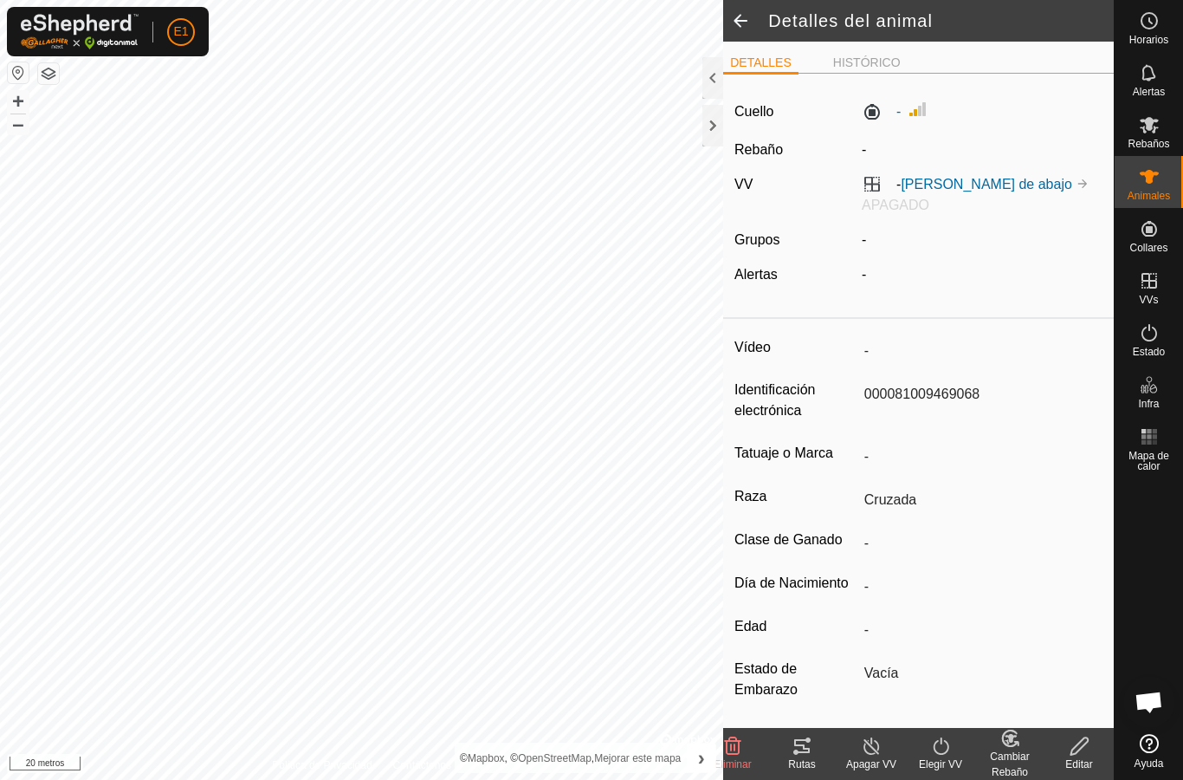
click at [807, 749] on icon at bounding box center [802, 746] width 16 height 14
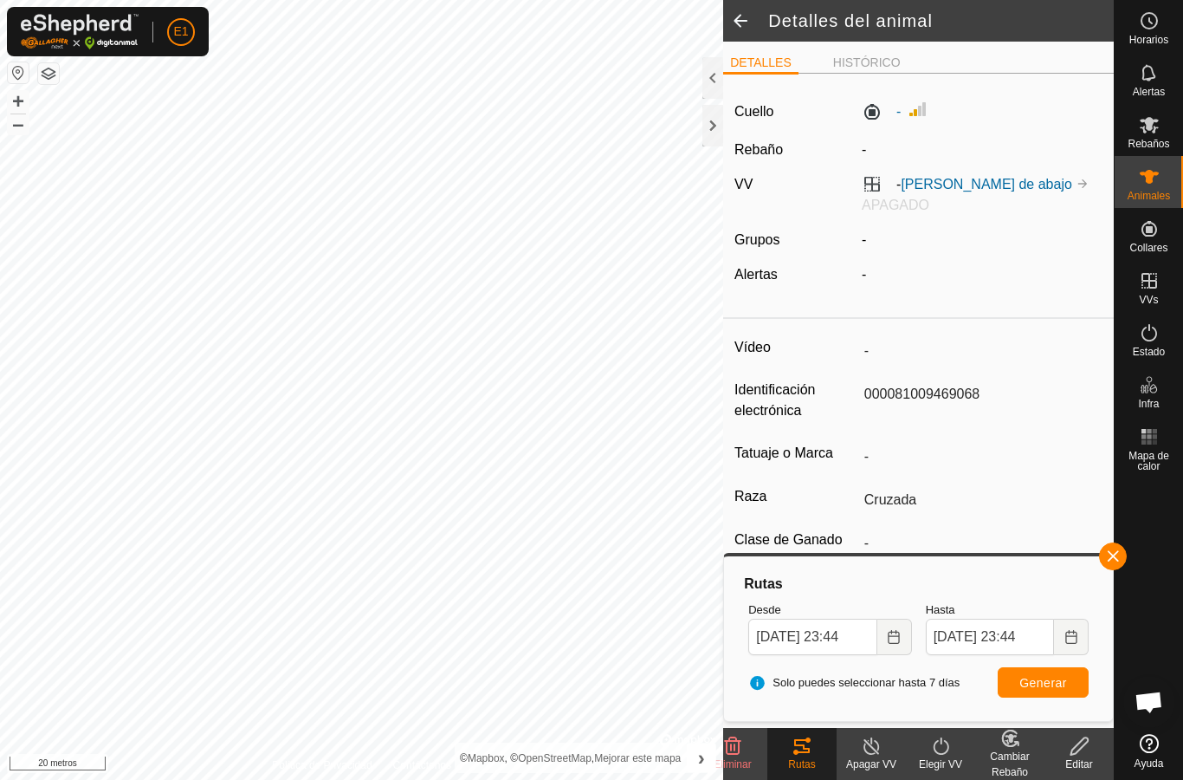
click at [720, 120] on div at bounding box center [713, 126] width 21 height 42
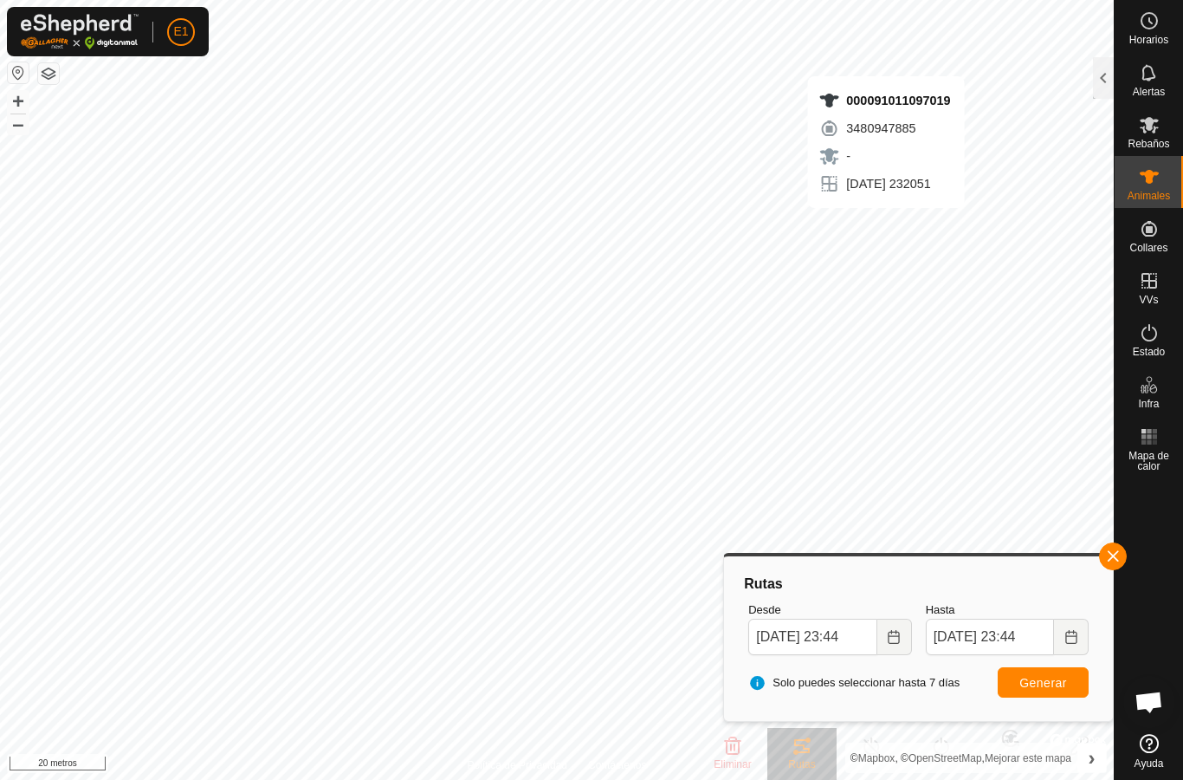
type input "-"
type input "000091011097019"
type input "-"
type input "Avilena"
type input "-"
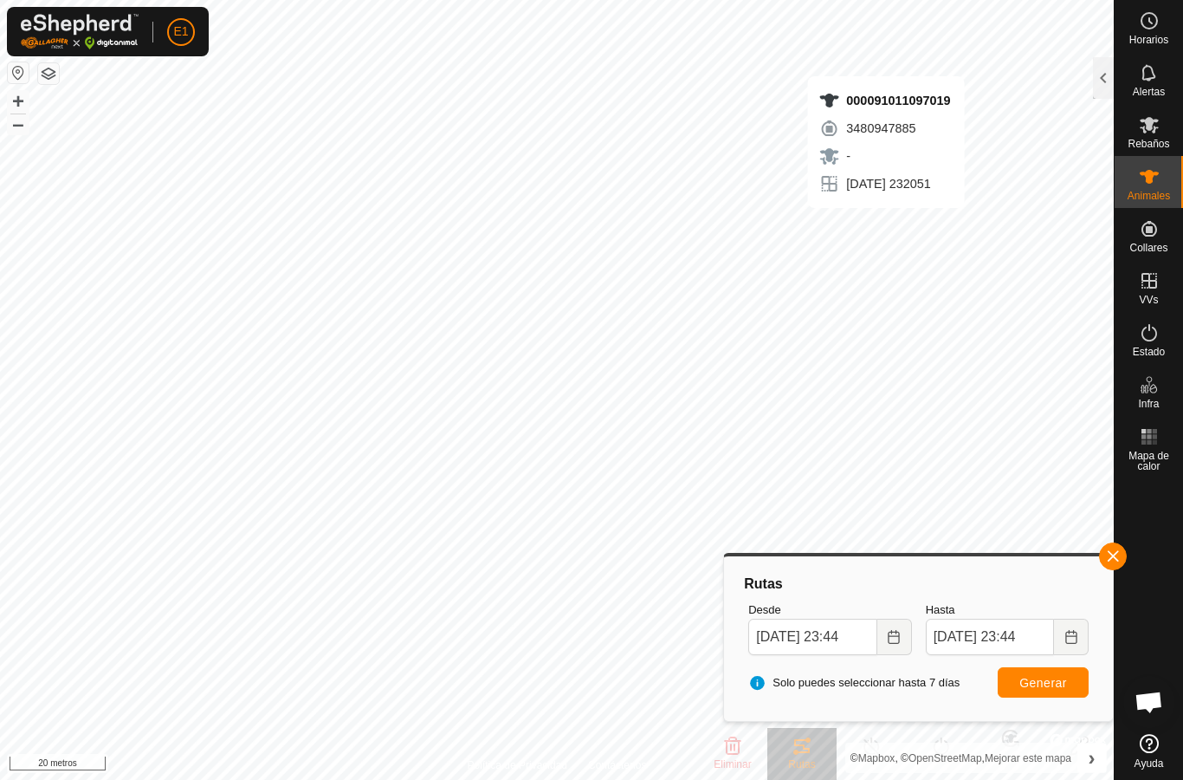
type input "-"
type input "0 kg"
type input "-"
click at [1142, 190] on font "Animales" at bounding box center [1149, 196] width 42 height 12
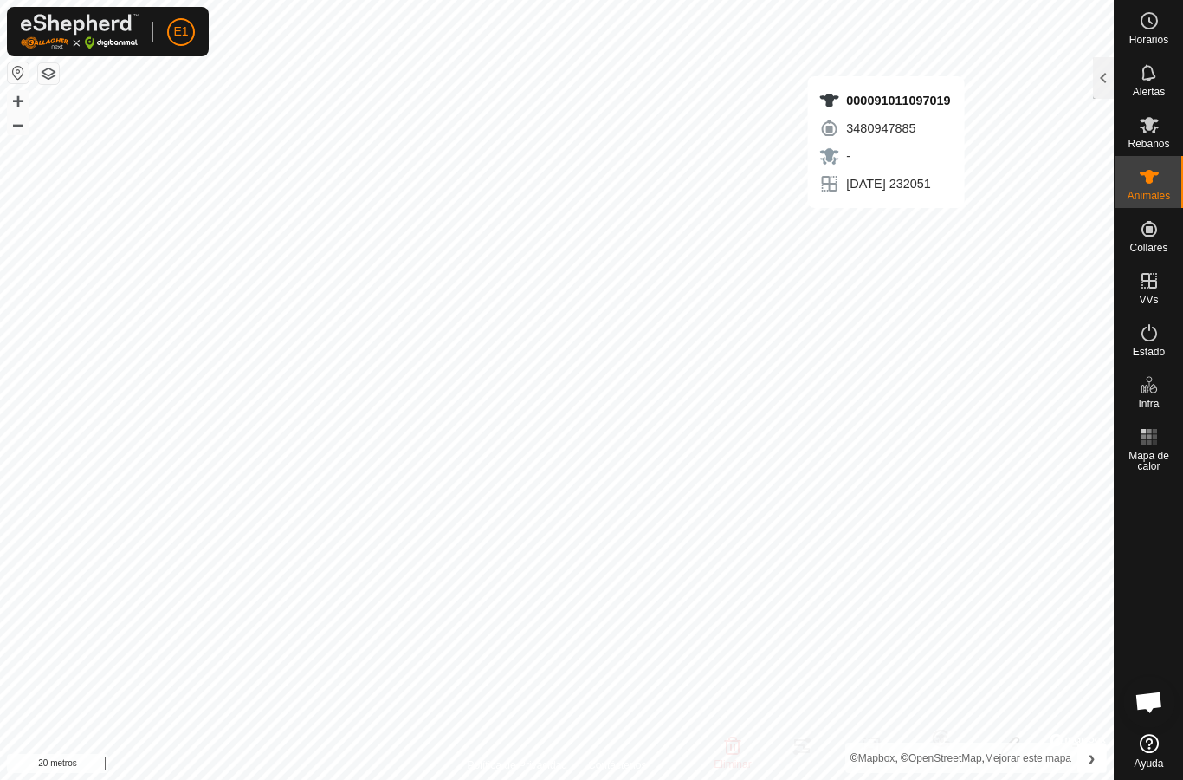
click at [1154, 185] on icon at bounding box center [1149, 176] width 21 height 21
click at [1105, 77] on div at bounding box center [1103, 78] width 21 height 42
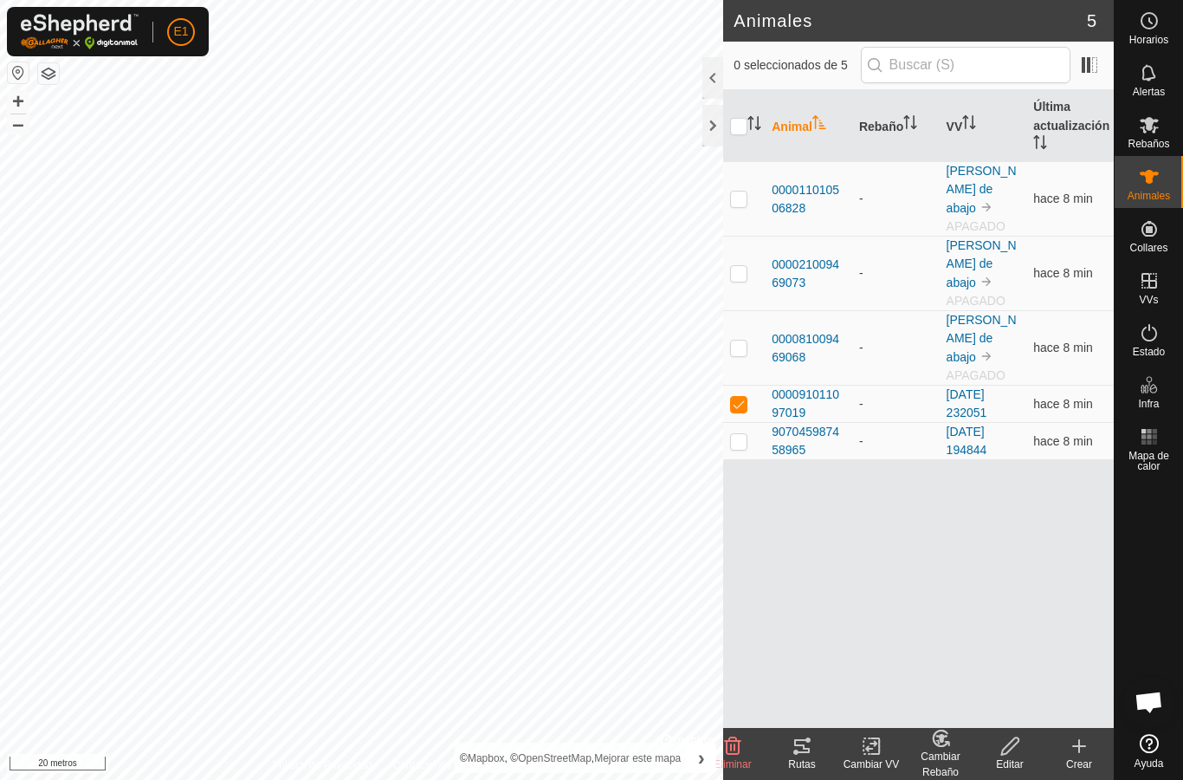
click at [808, 749] on icon at bounding box center [802, 746] width 16 height 14
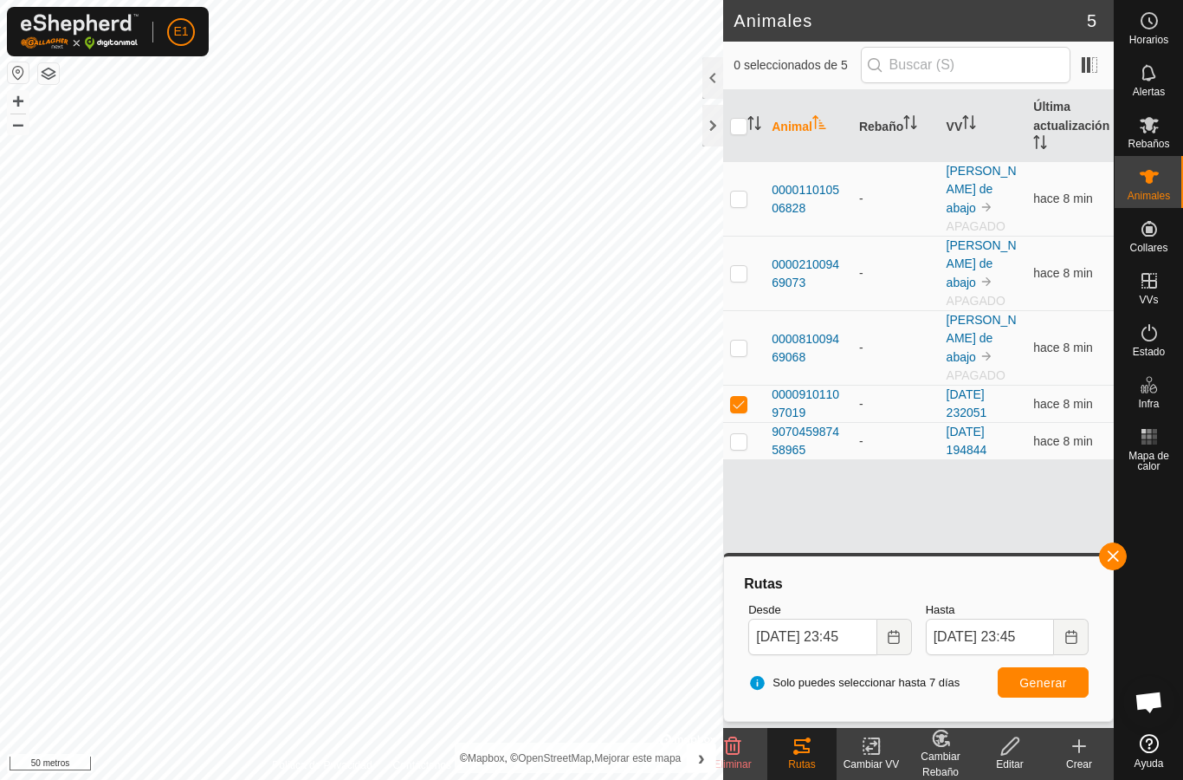
click at [734, 397] on p-checkbox at bounding box center [738, 404] width 17 height 14
checkbox input "false"
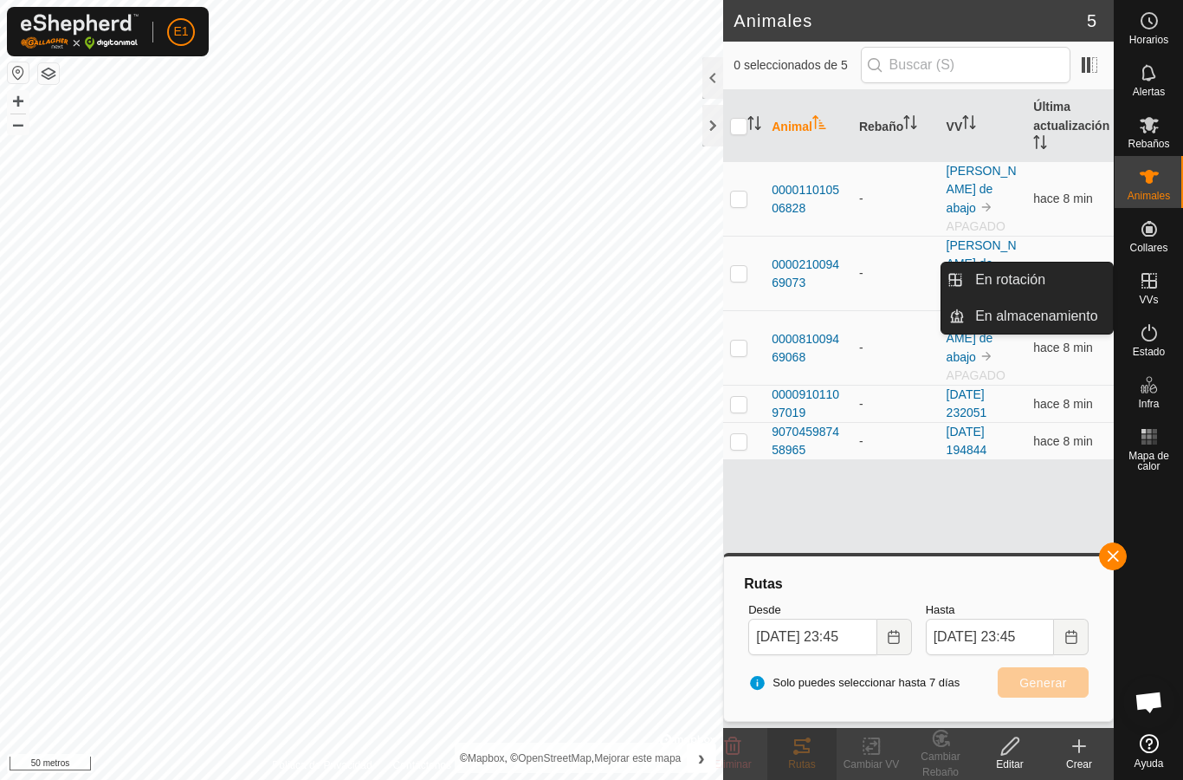
click at [1073, 274] on link "En rotación" at bounding box center [1039, 280] width 148 height 35
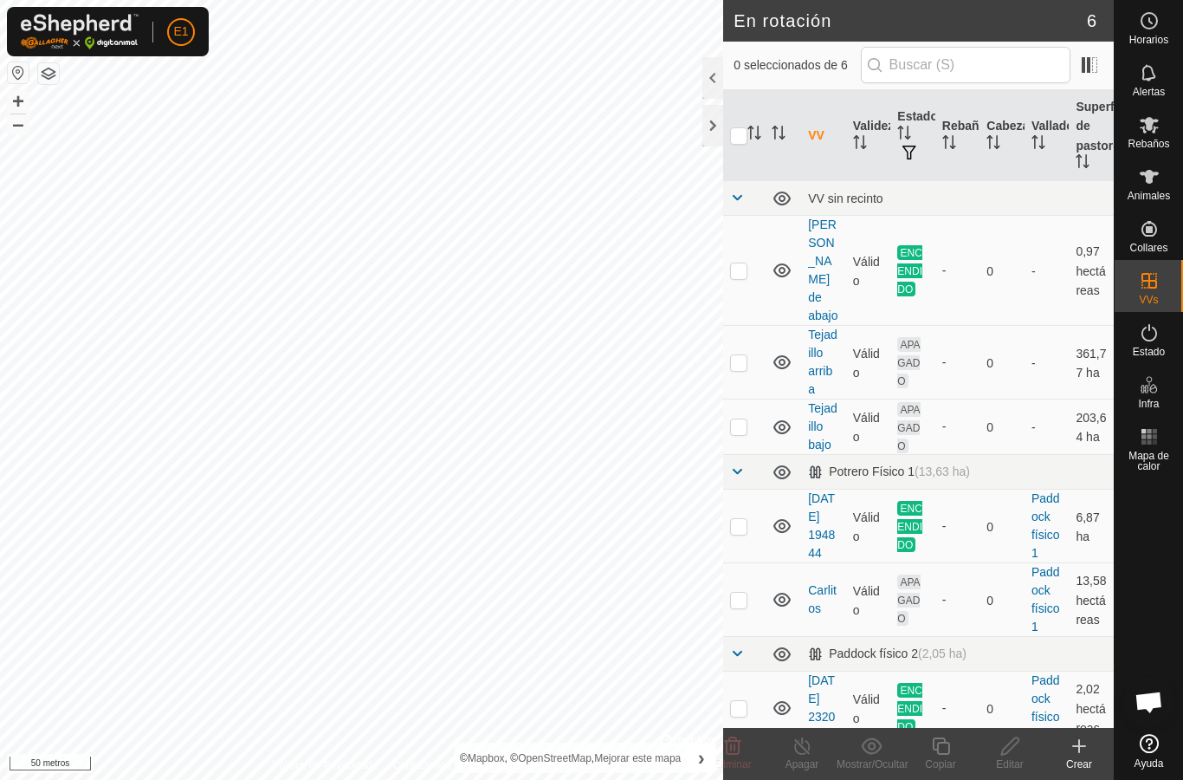
click at [830, 496] on font "[DATE] 194844" at bounding box center [821, 525] width 27 height 68
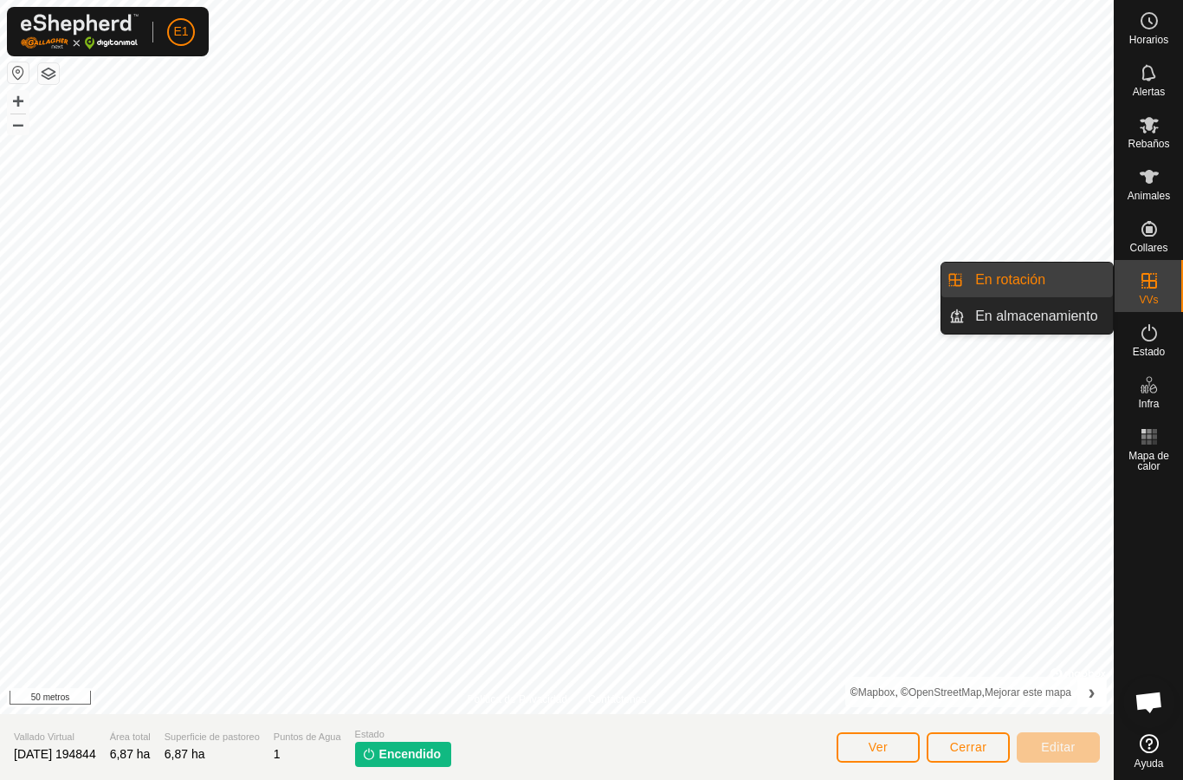
click at [1034, 282] on font "En rotación" at bounding box center [1011, 279] width 70 height 15
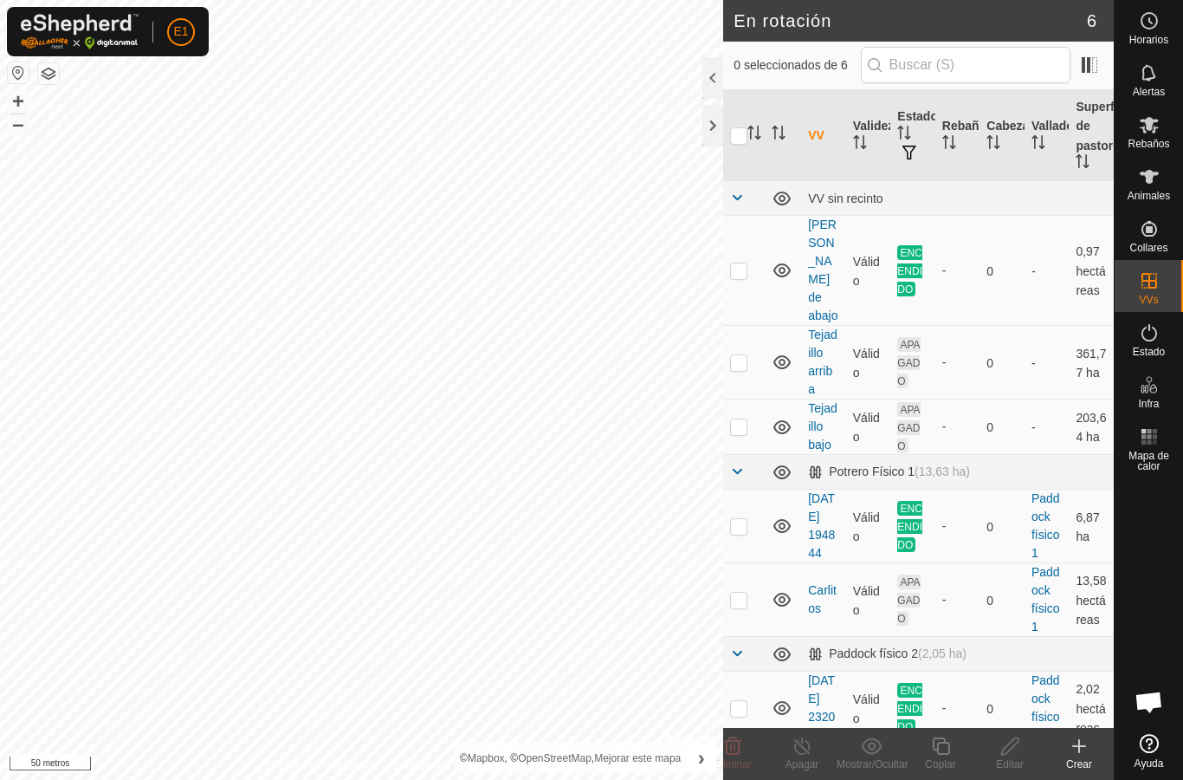
click at [817, 583] on font "Carlitos" at bounding box center [822, 599] width 29 height 32
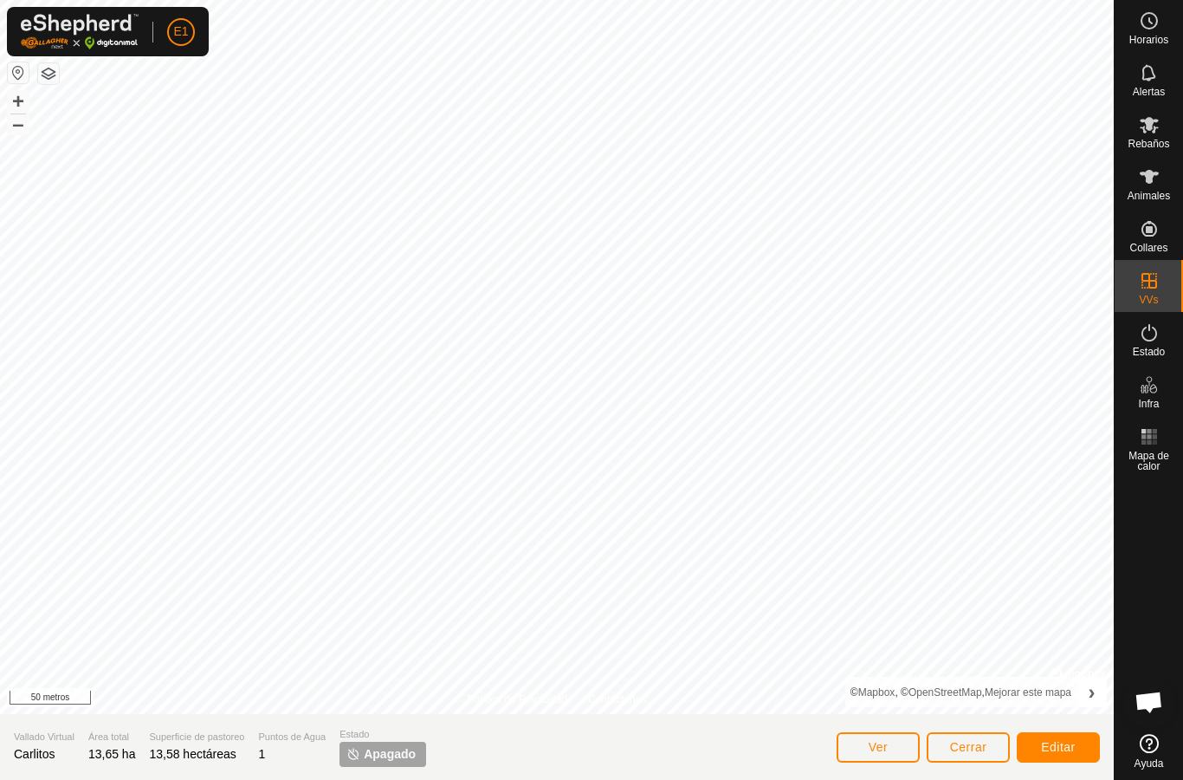
click at [1061, 746] on font "Editar" at bounding box center [1058, 747] width 35 height 14
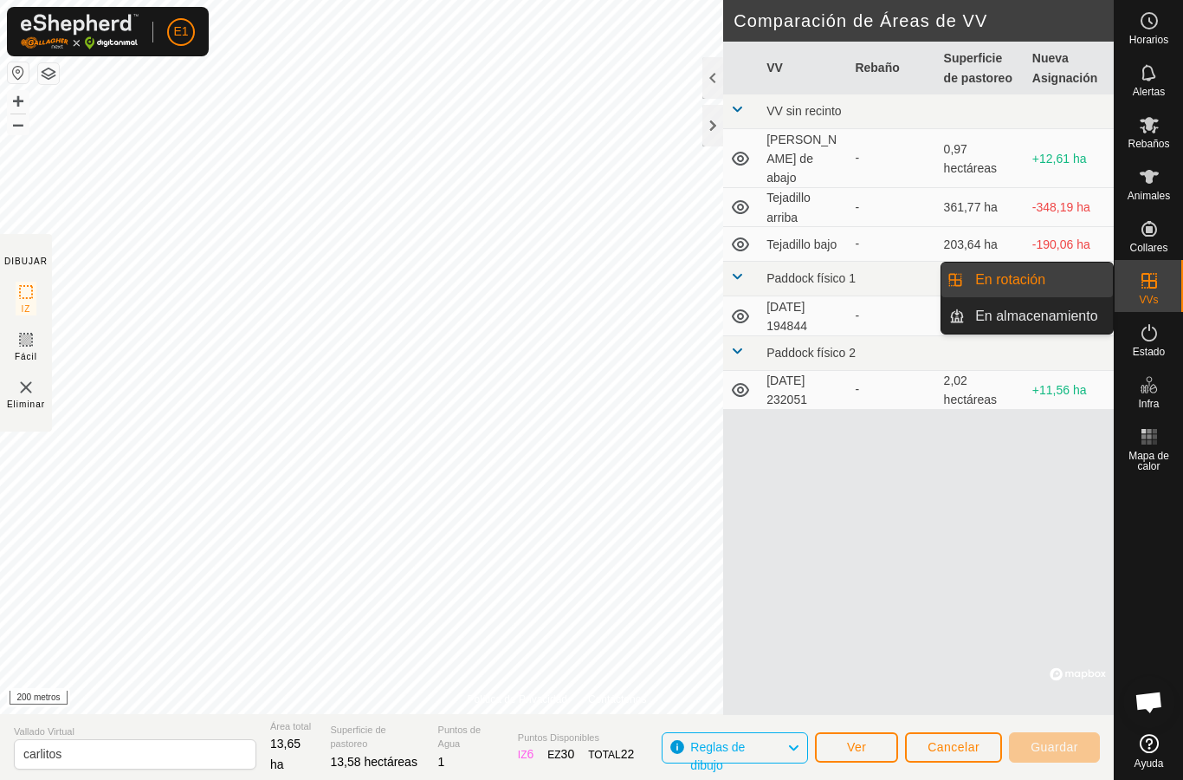
click at [1075, 282] on link "En rotación" at bounding box center [1039, 280] width 148 height 35
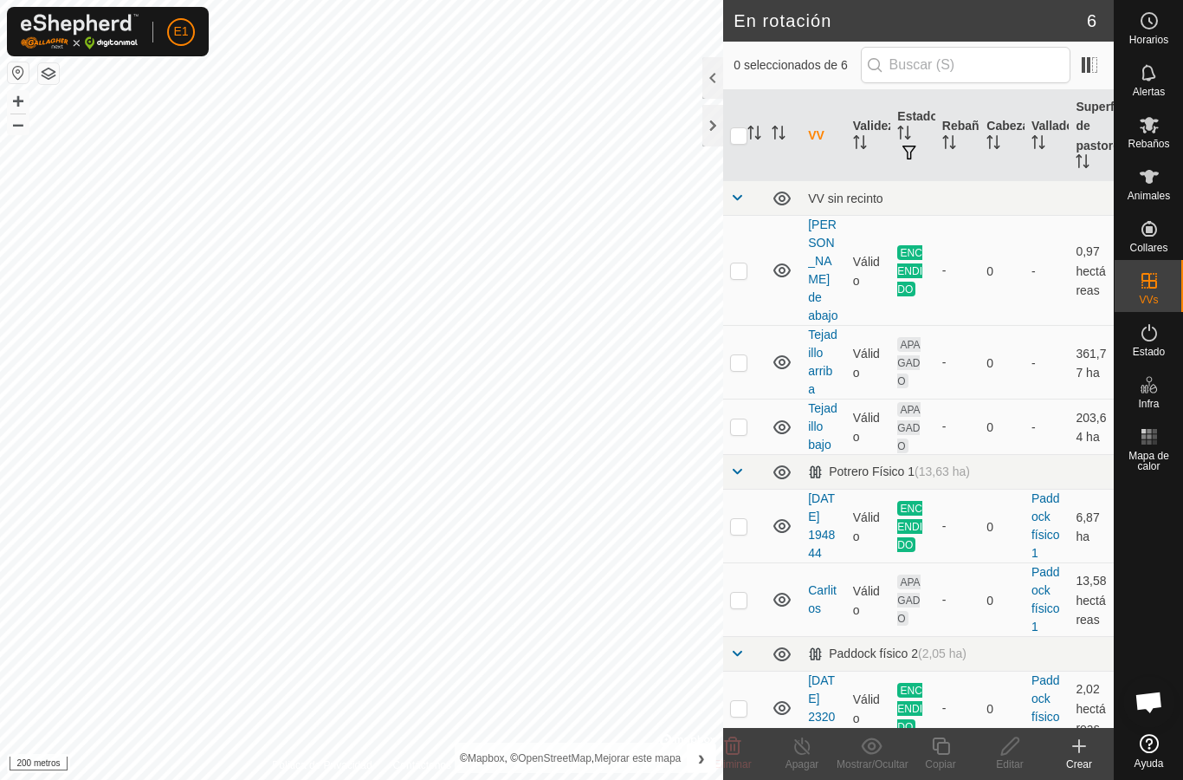
click at [827, 501] on font "[DATE] 194844" at bounding box center [821, 525] width 27 height 68
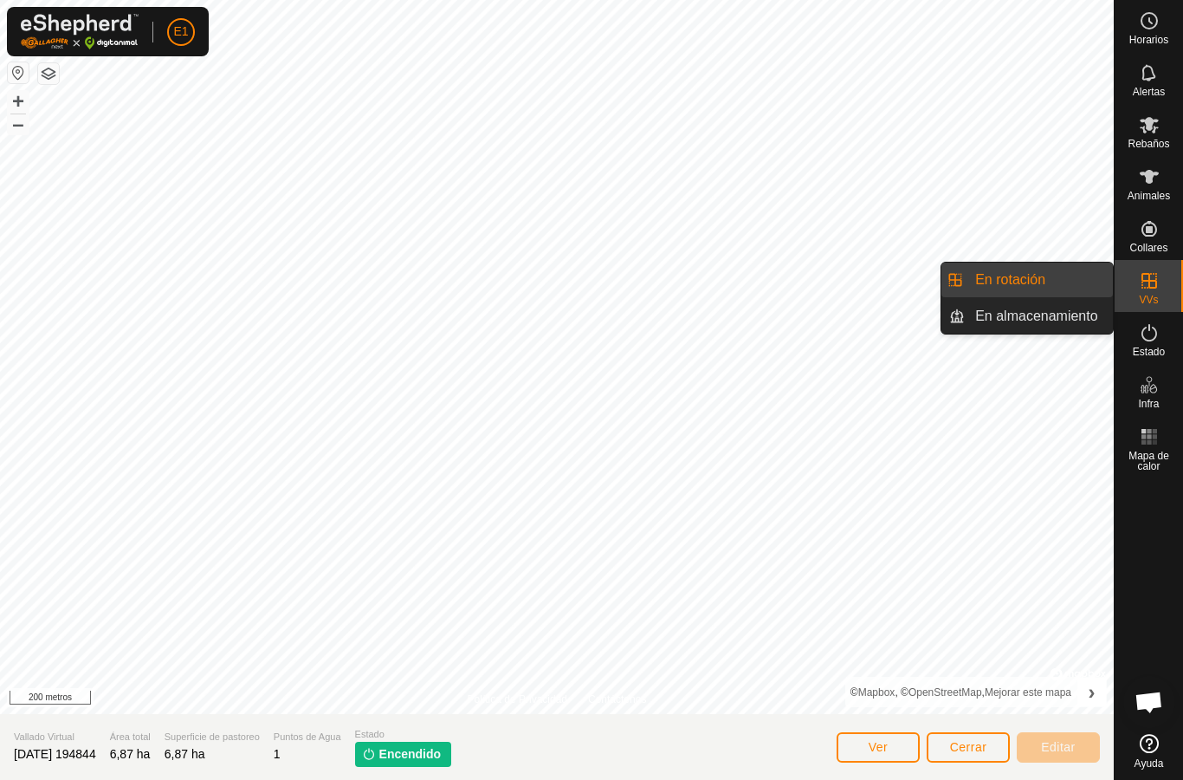
click at [1053, 286] on link "En rotación" at bounding box center [1039, 280] width 148 height 35
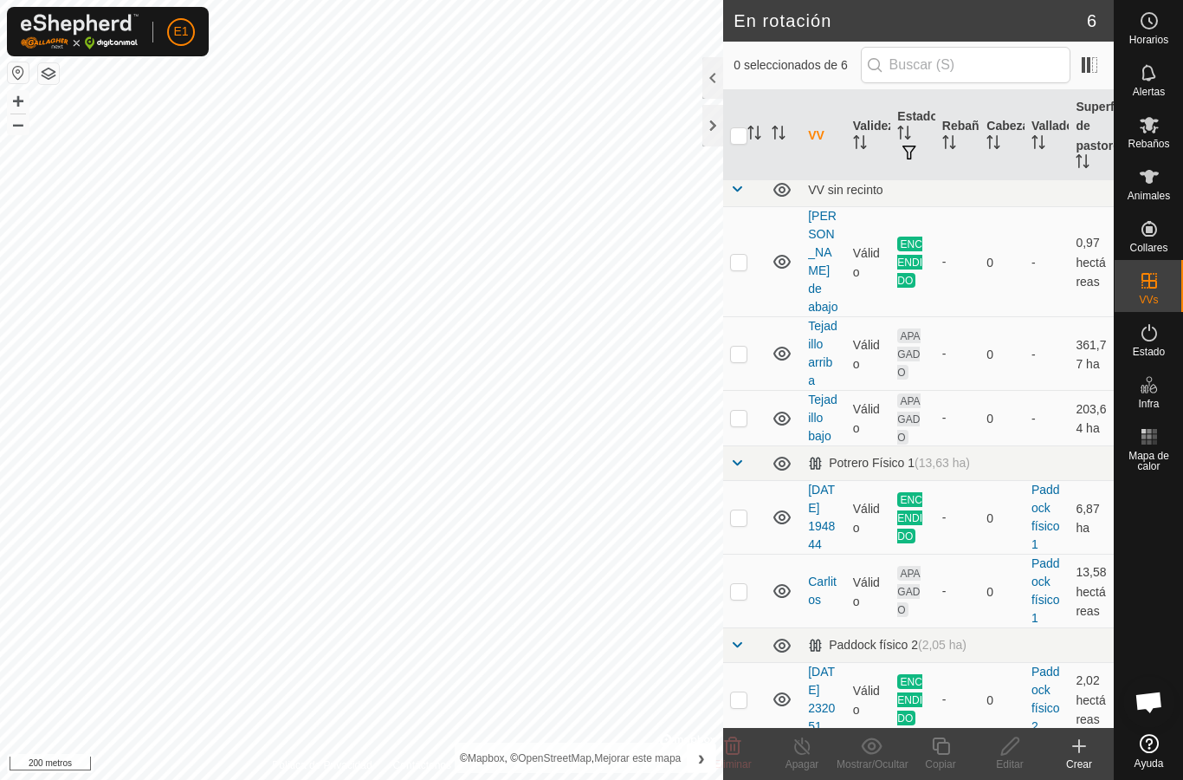
scroll to position [5, 0]
click at [820, 691] on font "[DATE] 232051" at bounding box center [821, 702] width 27 height 68
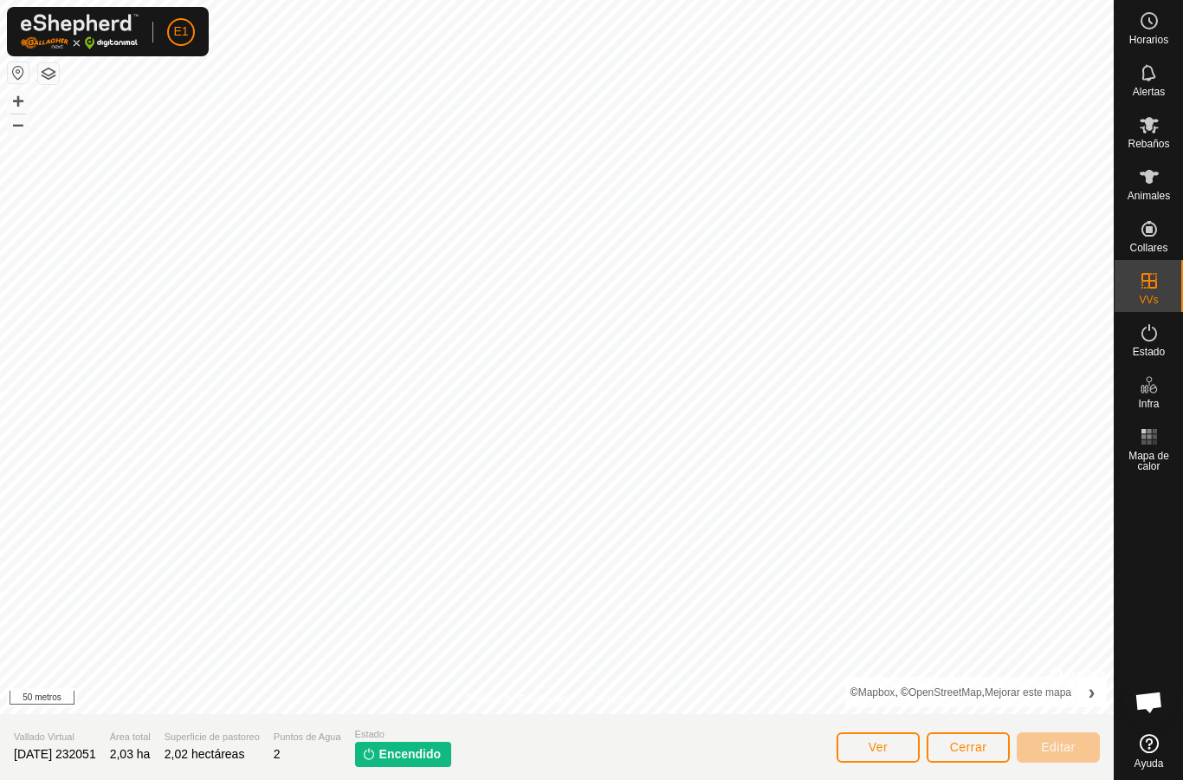
click at [983, 740] on font "Cerrar" at bounding box center [968, 747] width 37 height 14
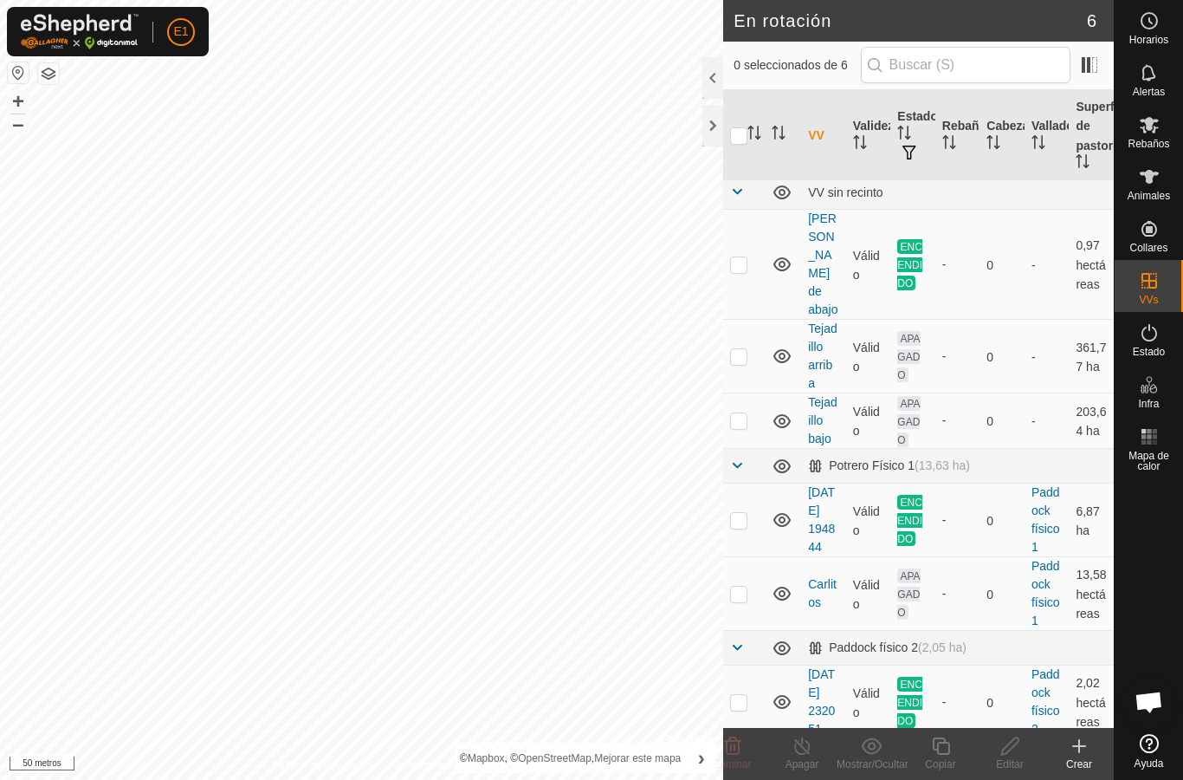
scroll to position [5, 0]
click at [746, 696] on p-checkbox at bounding box center [738, 703] width 17 height 14
checkbox input "true"
click at [804, 763] on font "Apagar" at bounding box center [803, 764] width 34 height 12
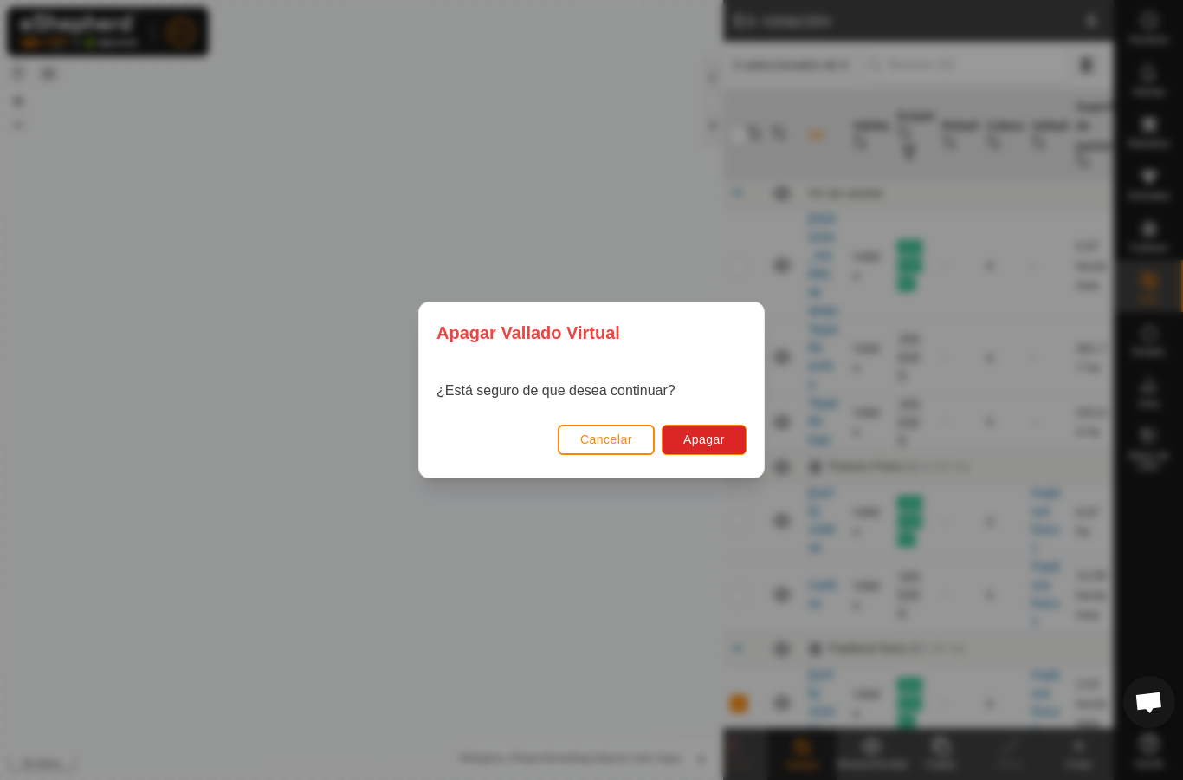
click at [731, 435] on button "Apagar" at bounding box center [704, 440] width 85 height 30
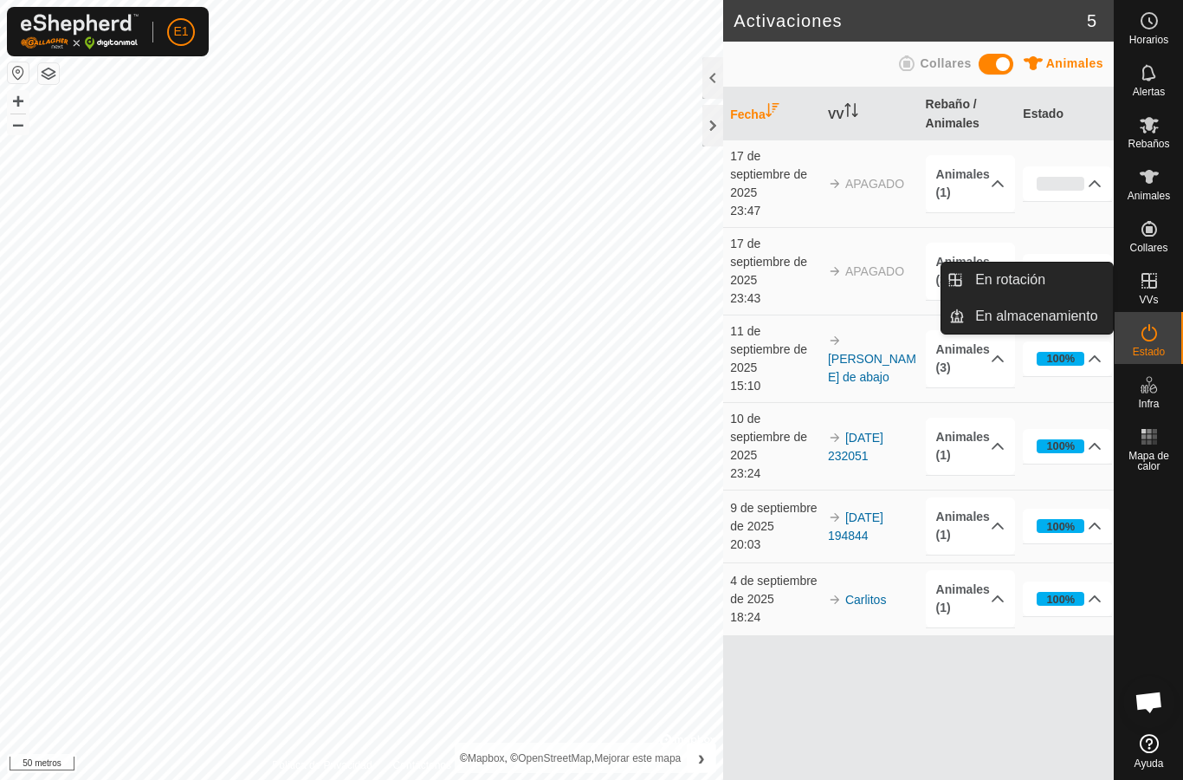
click at [1067, 283] on link "En rotación" at bounding box center [1039, 280] width 148 height 35
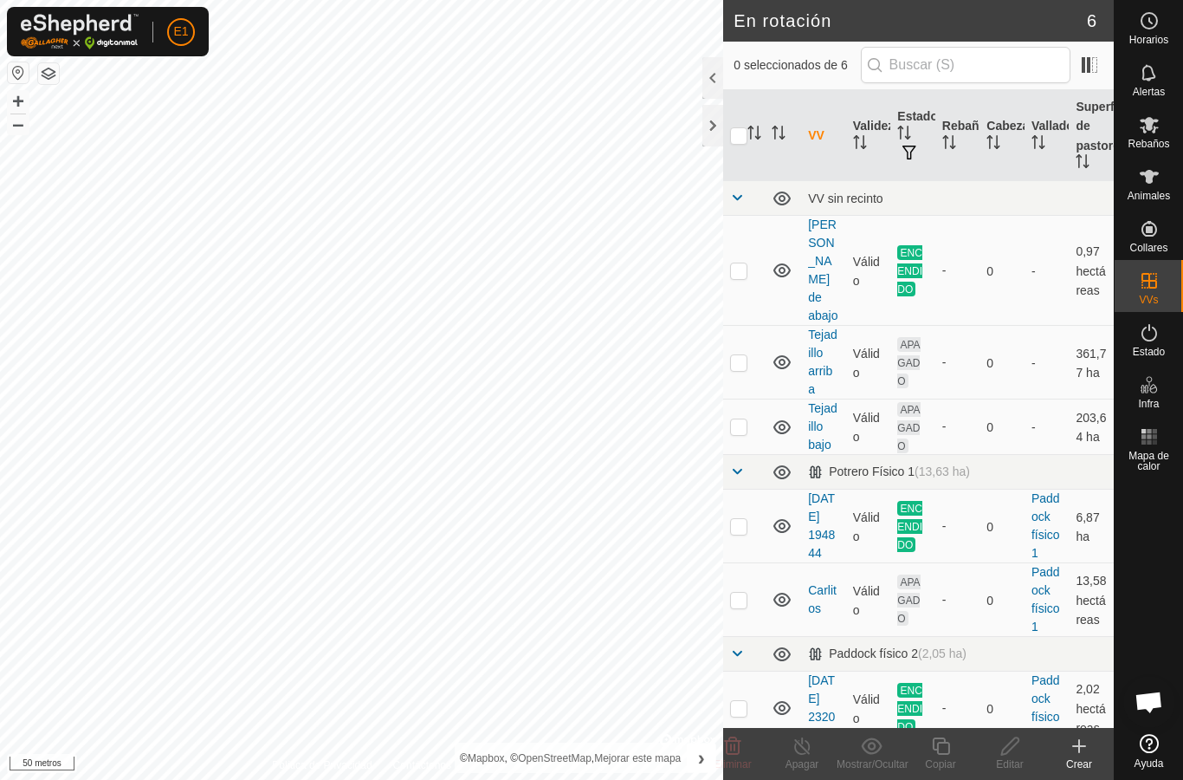
click at [898, 45] on div "0 seleccionados de 6" at bounding box center [918, 66] width 391 height 49
click at [1157, 29] on icon at bounding box center [1149, 20] width 21 height 21
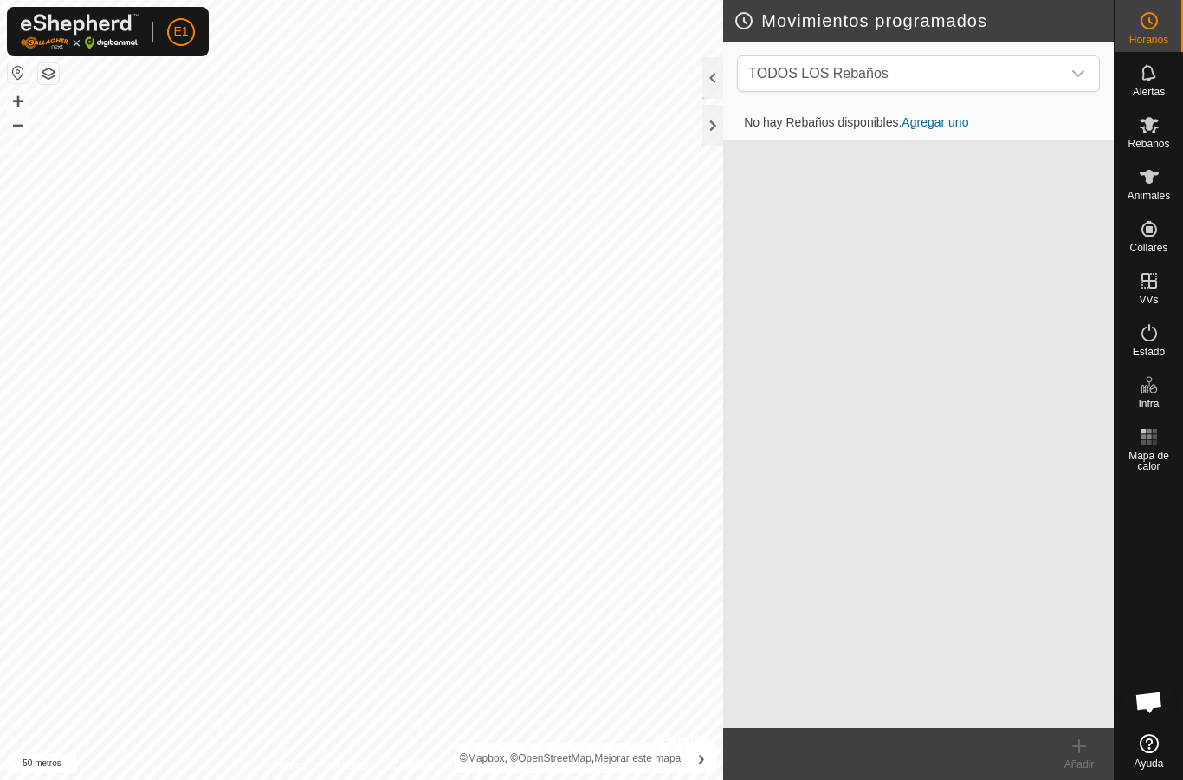
click at [706, 77] on div at bounding box center [713, 78] width 21 height 42
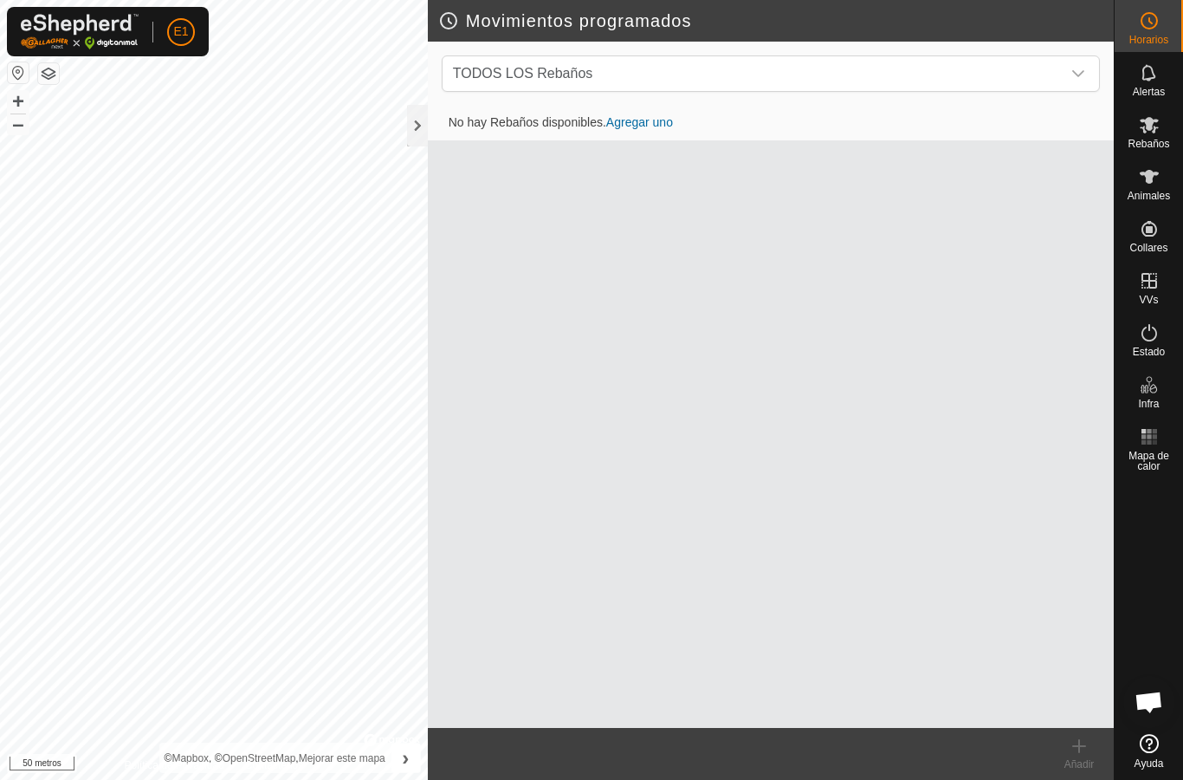
click at [410, 118] on div at bounding box center [417, 126] width 21 height 42
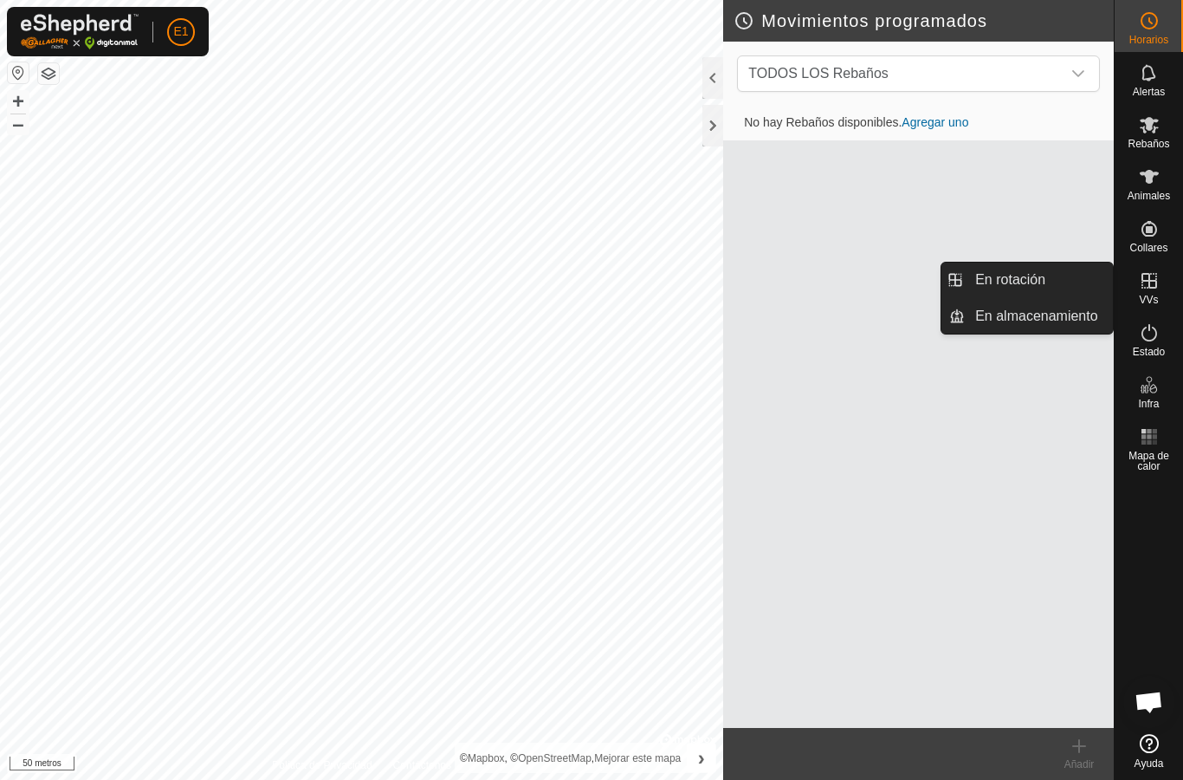
click at [985, 273] on font "En rotación" at bounding box center [1011, 279] width 70 height 15
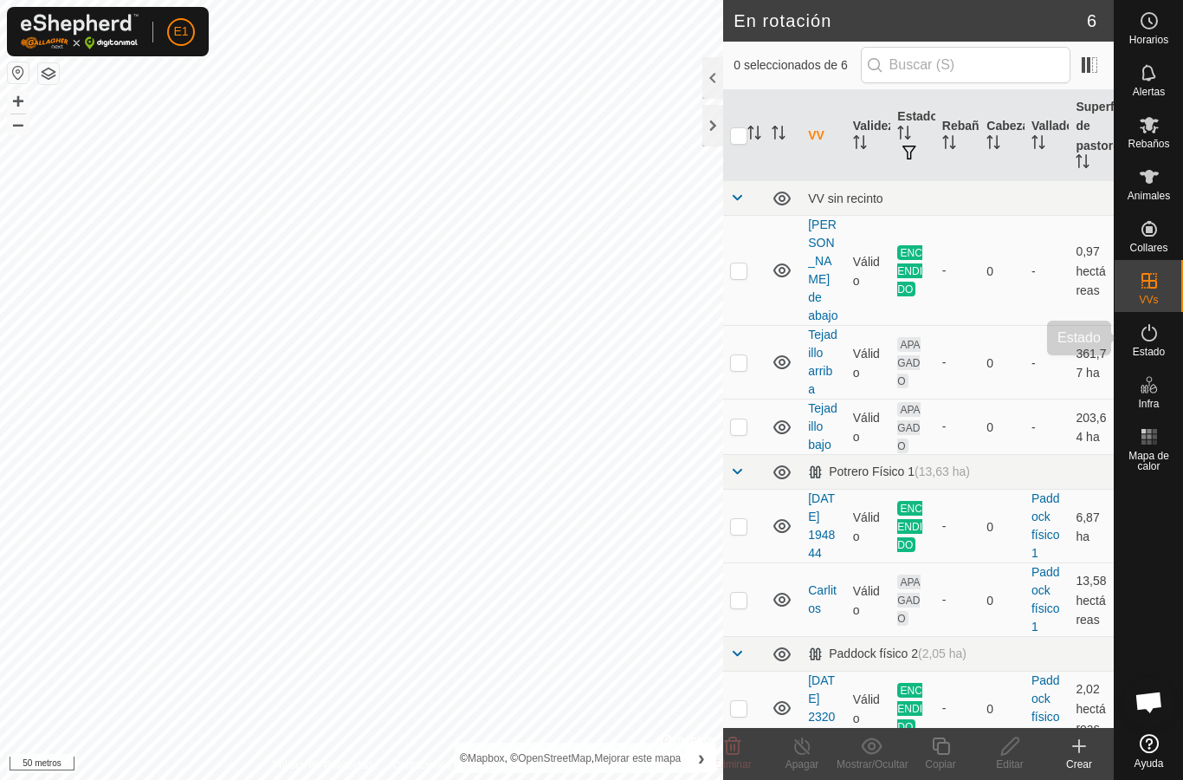
click at [1169, 329] on div "Estado" at bounding box center [1149, 338] width 68 height 52
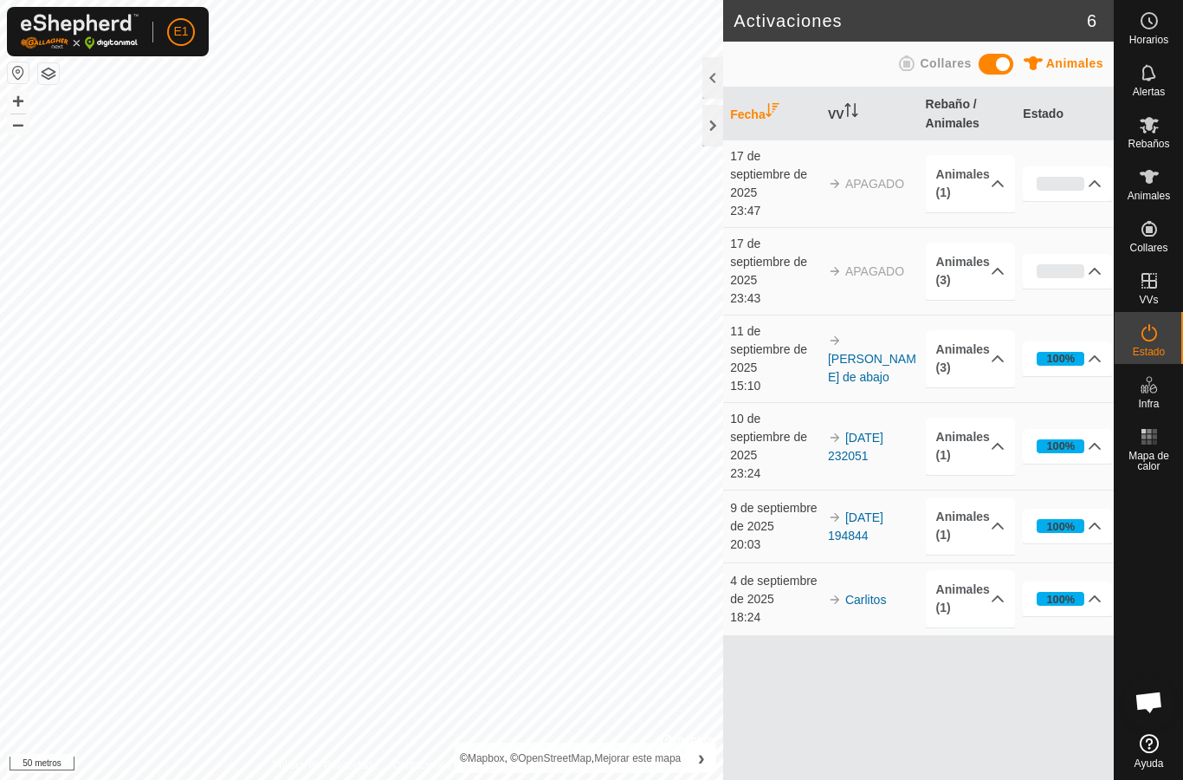
click at [1105, 172] on p-accordion-header "0%" at bounding box center [1067, 183] width 89 height 35
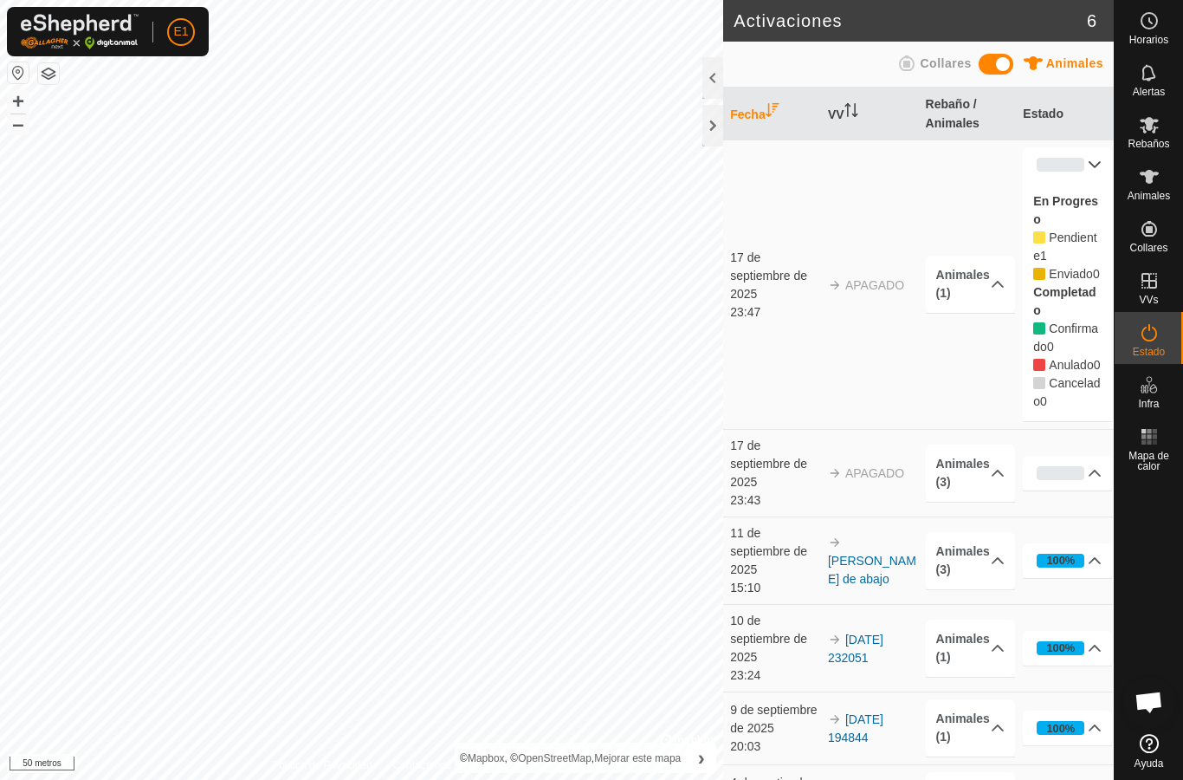
click at [1099, 162] on icon at bounding box center [1095, 165] width 14 height 14
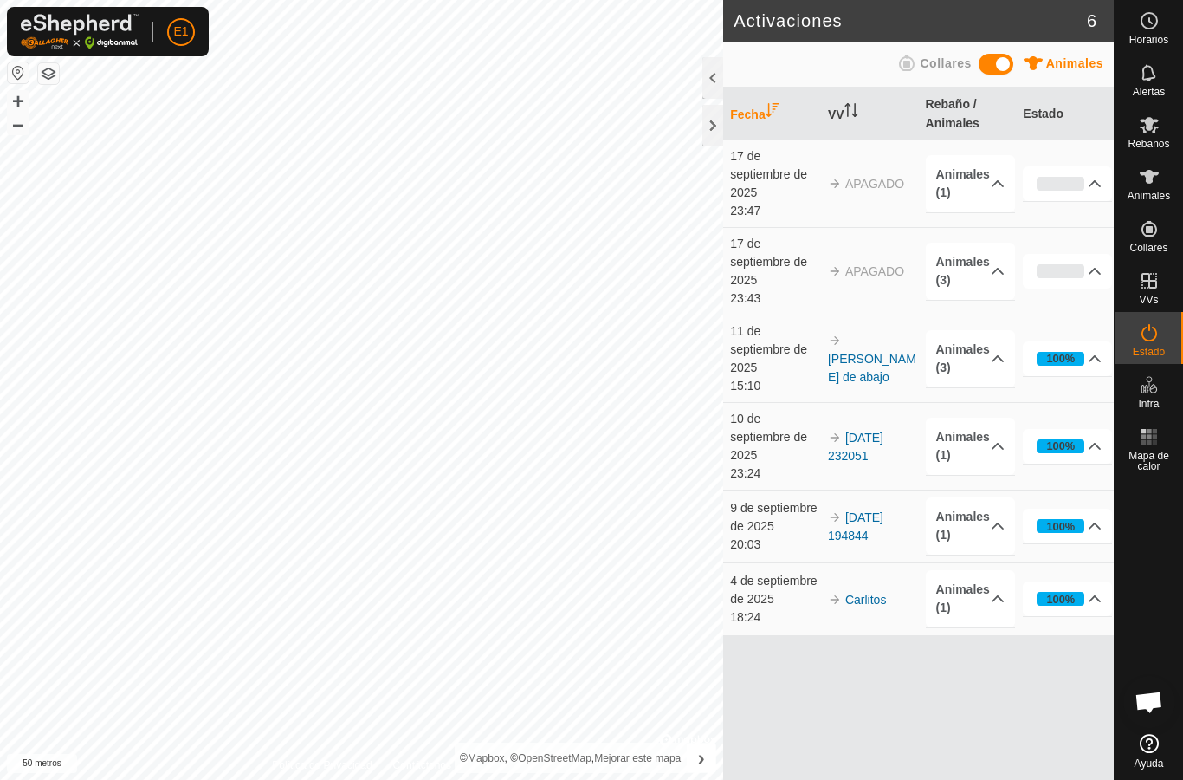
click at [1114, 256] on div "Horarios Alertas Rebaños Animales Collares VVs Estado Infra Mapa de calor Ayuda" at bounding box center [1148, 390] width 69 height 780
click at [1099, 272] on icon at bounding box center [1096, 271] width 12 height 7
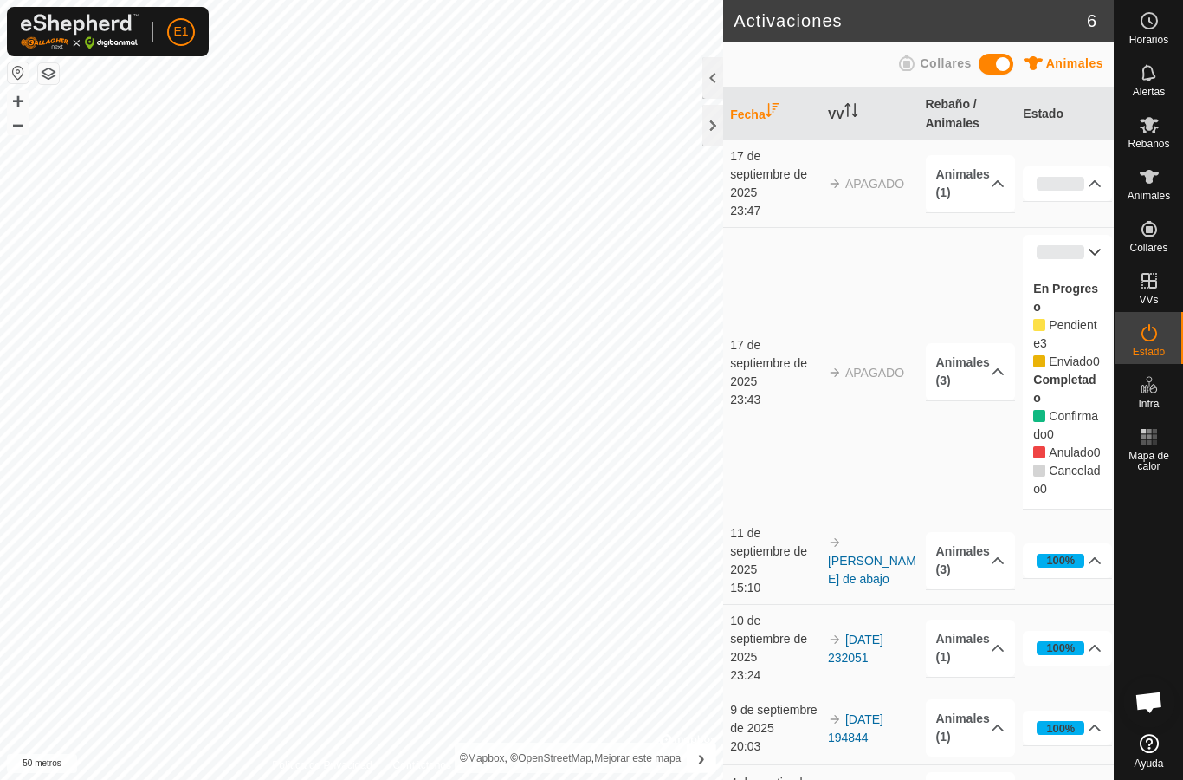
click at [1108, 243] on p-accordion-header "0%" at bounding box center [1067, 252] width 89 height 35
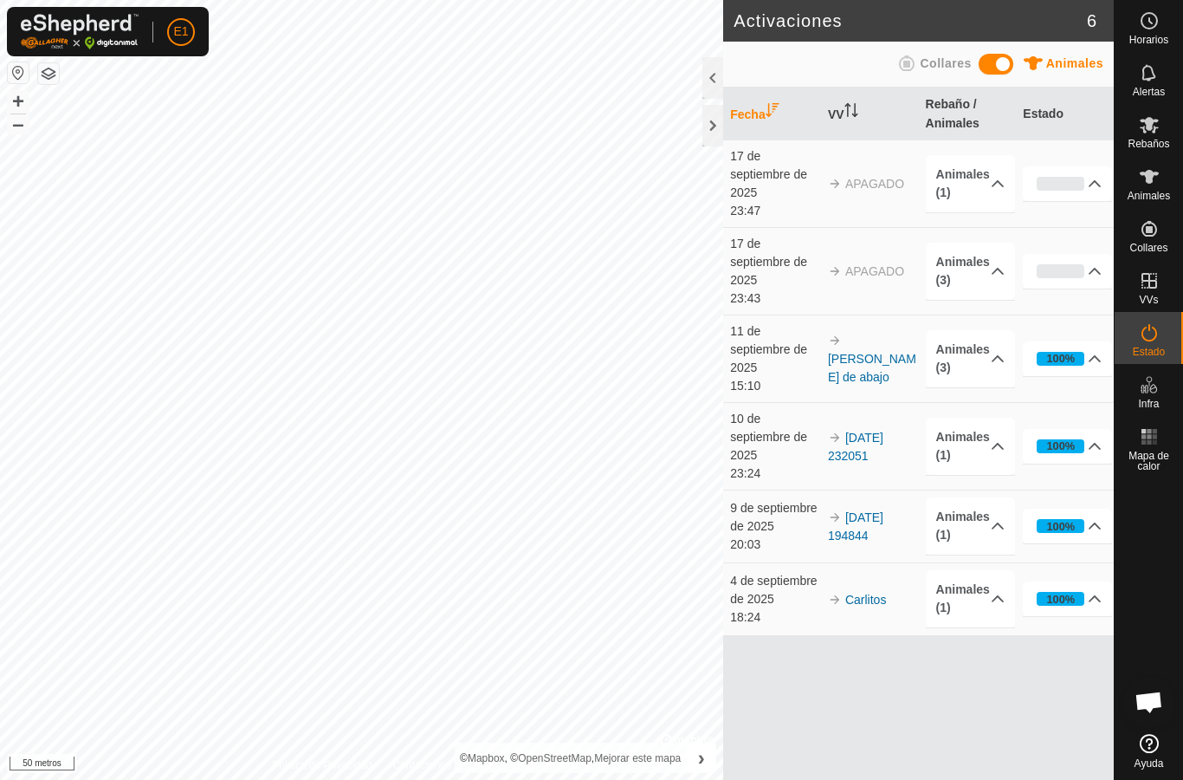
click at [1101, 262] on p-accordion-header "0%" at bounding box center [1067, 271] width 89 height 35
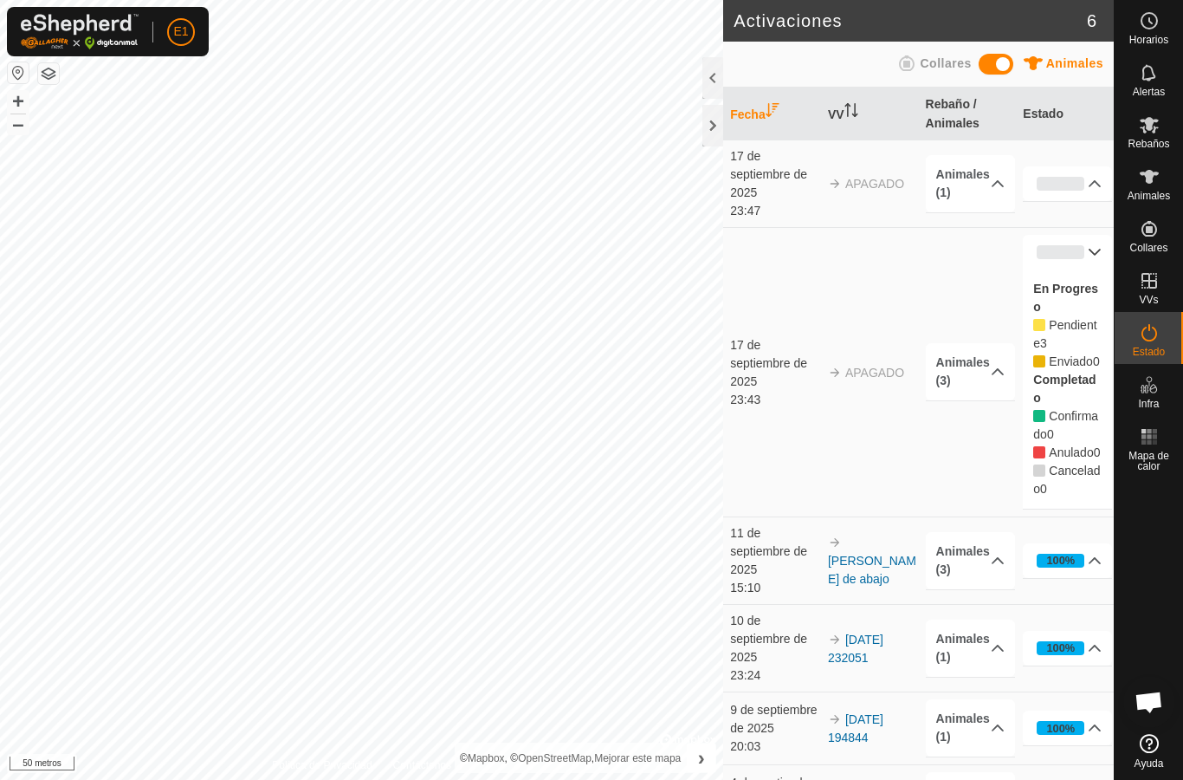
click at [1104, 259] on p-accordion-header "0%" at bounding box center [1067, 252] width 89 height 35
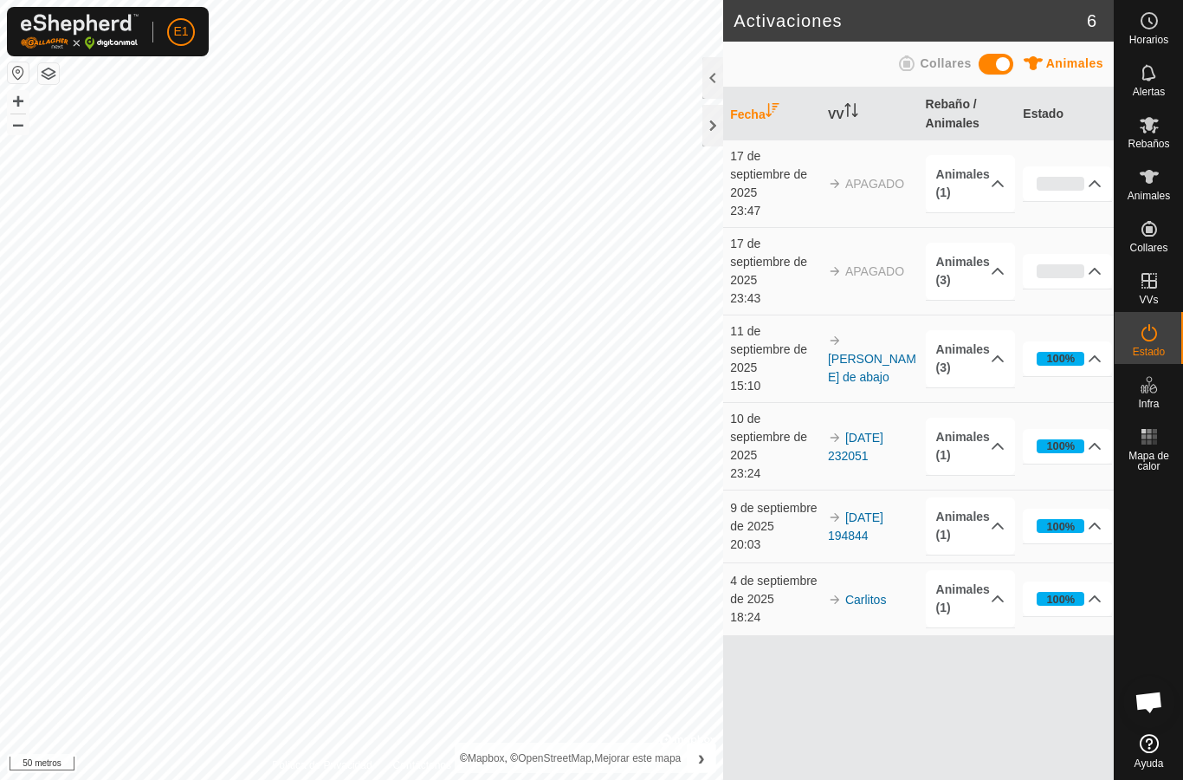
click at [1095, 356] on icon at bounding box center [1096, 358] width 12 height 7
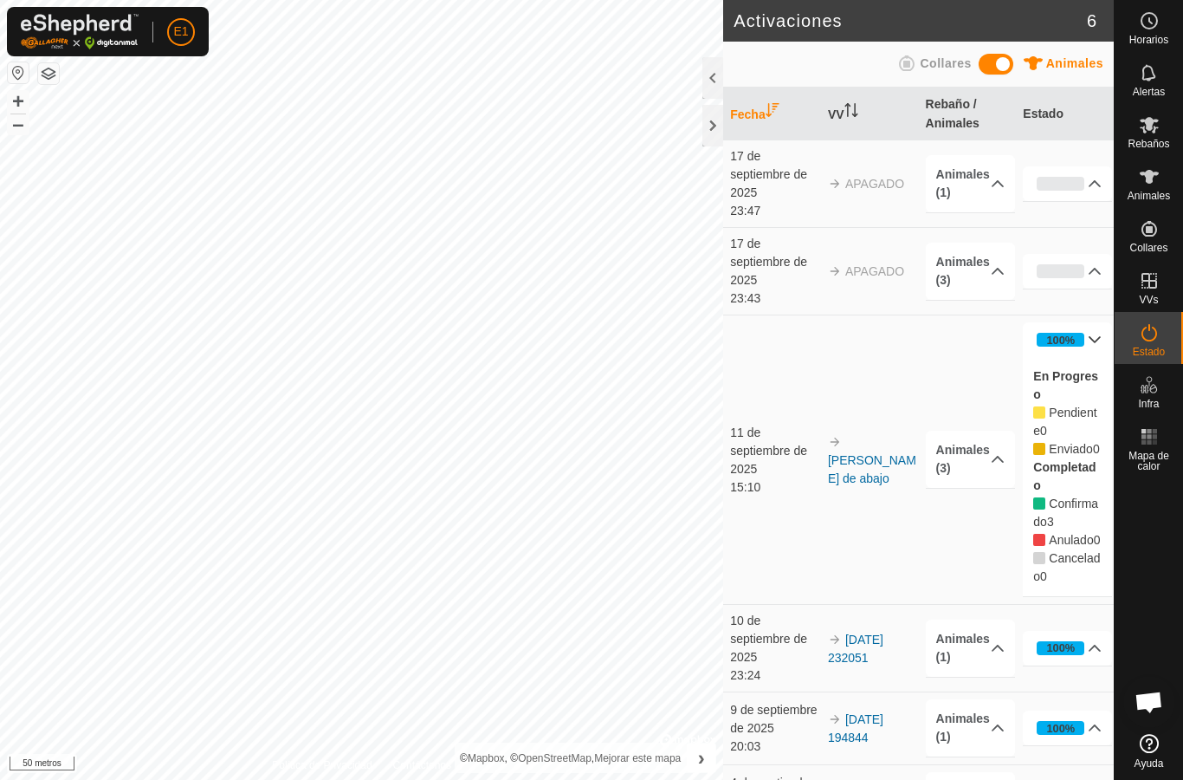
click at [1099, 340] on icon at bounding box center [1095, 340] width 14 height 14
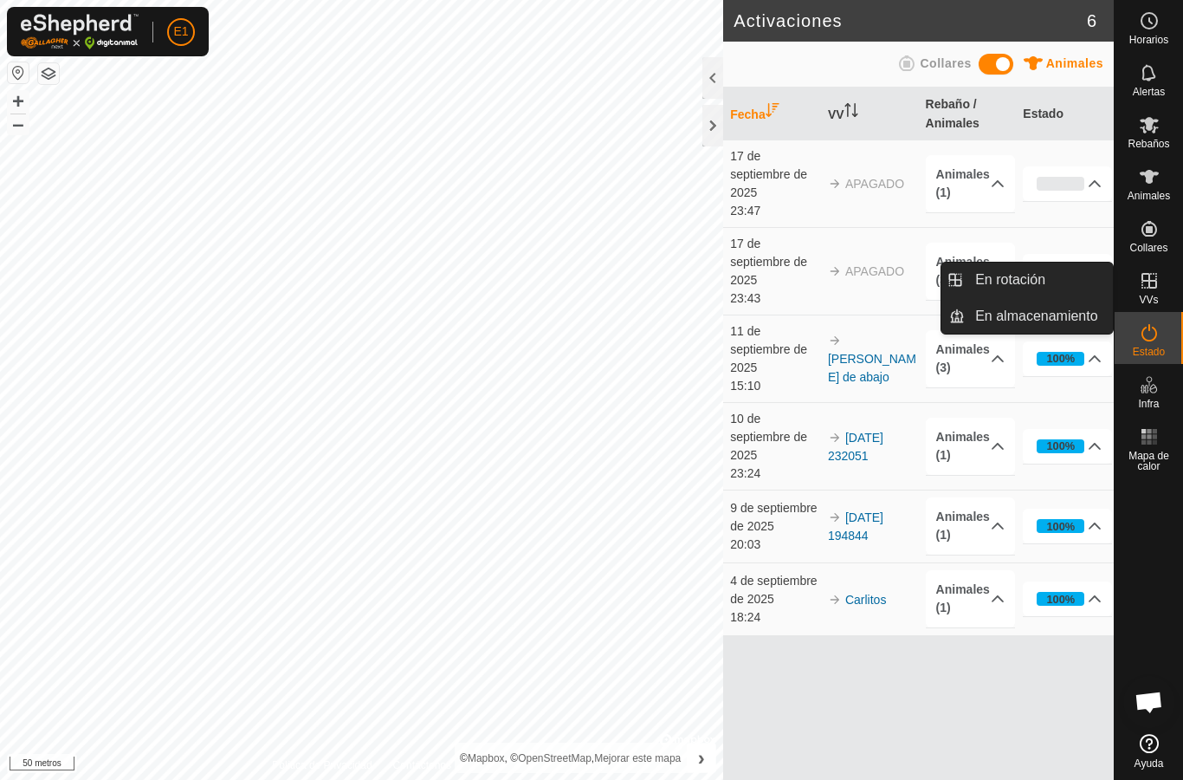
click at [1018, 266] on link "En rotación" at bounding box center [1039, 280] width 148 height 35
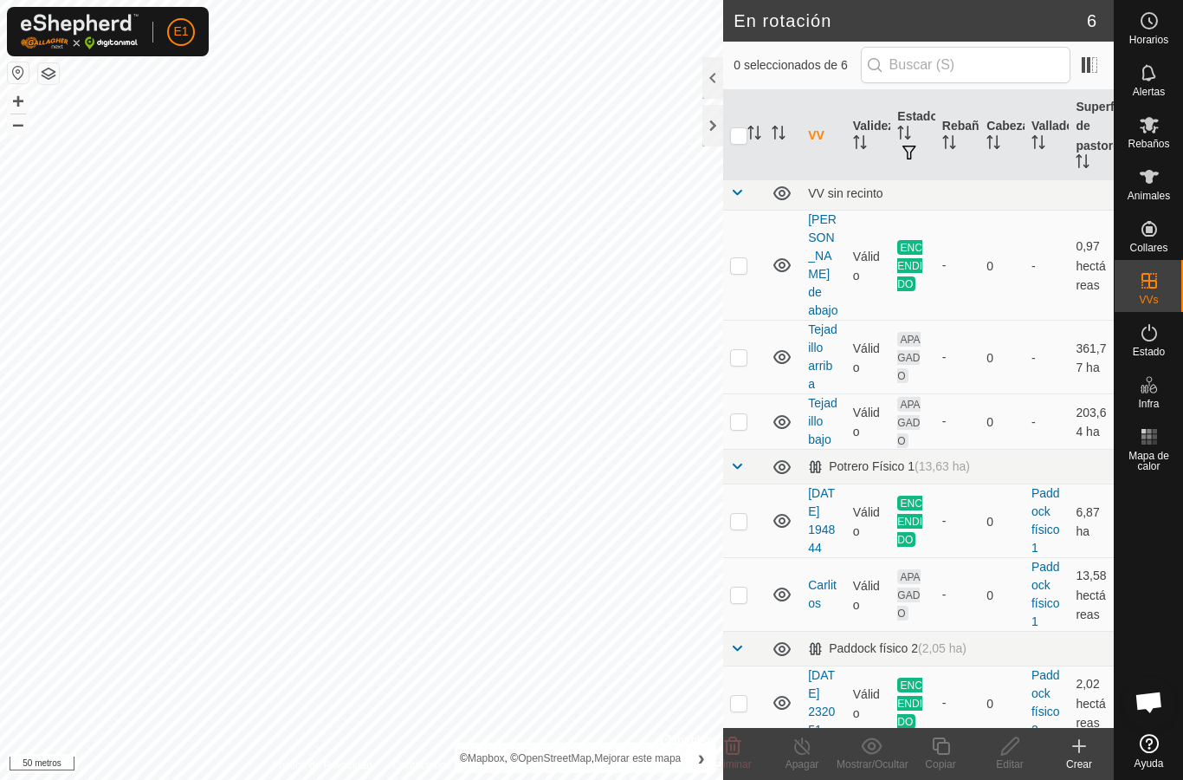
scroll to position [5, 0]
click at [834, 250] on font "[PERSON_NAME] de abajo" at bounding box center [822, 264] width 29 height 105
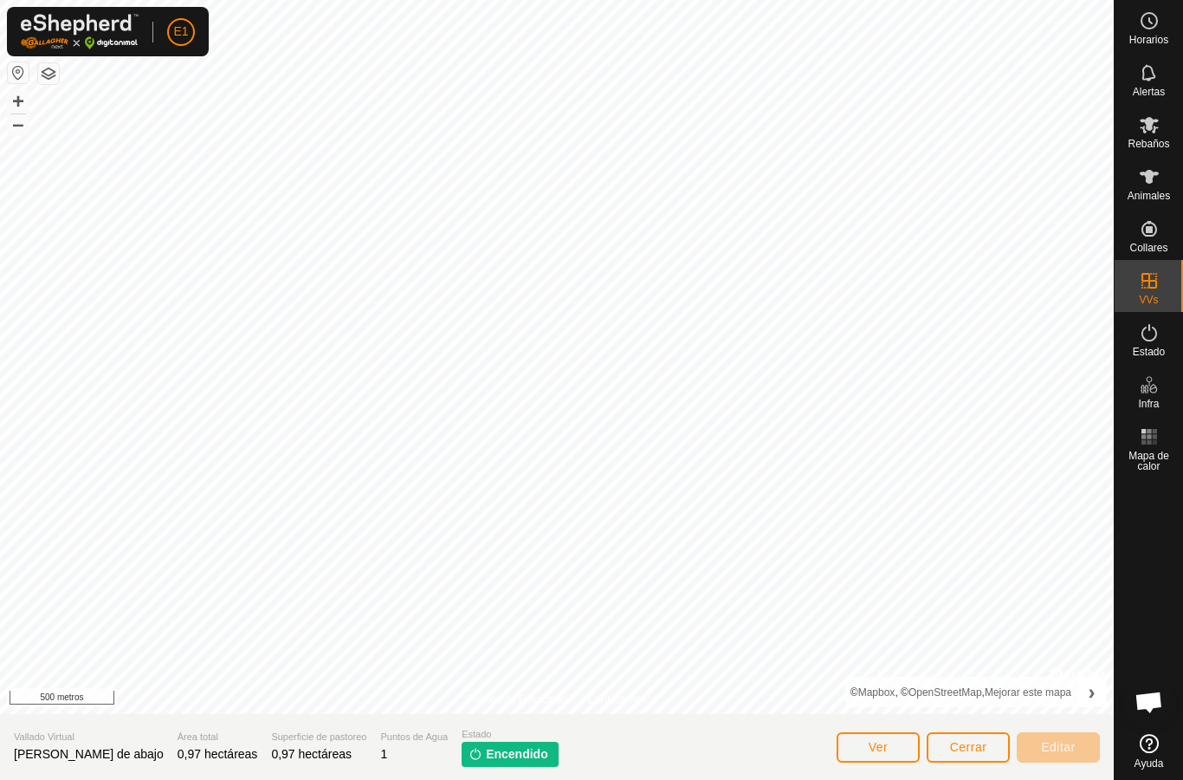
click at [987, 733] on button "Cerrar" at bounding box center [968, 747] width 83 height 30
